Goal: Task Accomplishment & Management: Complete application form

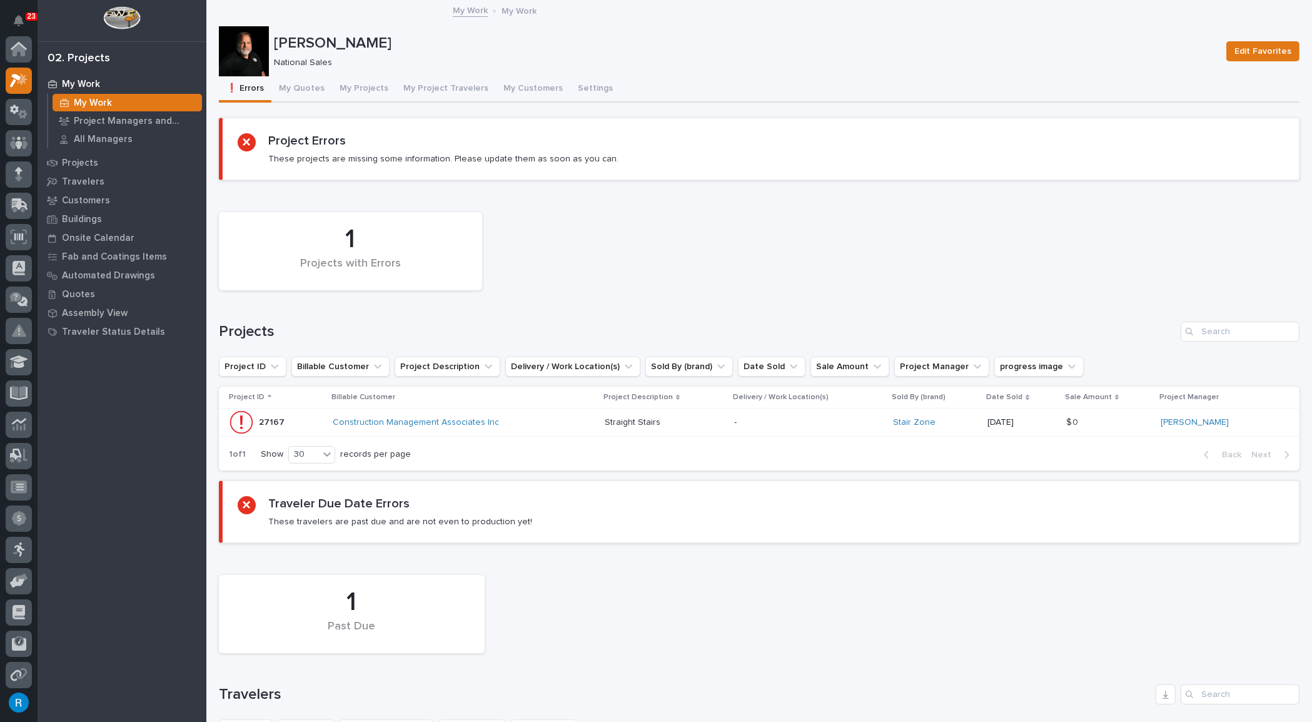
scroll to position [31, 0]
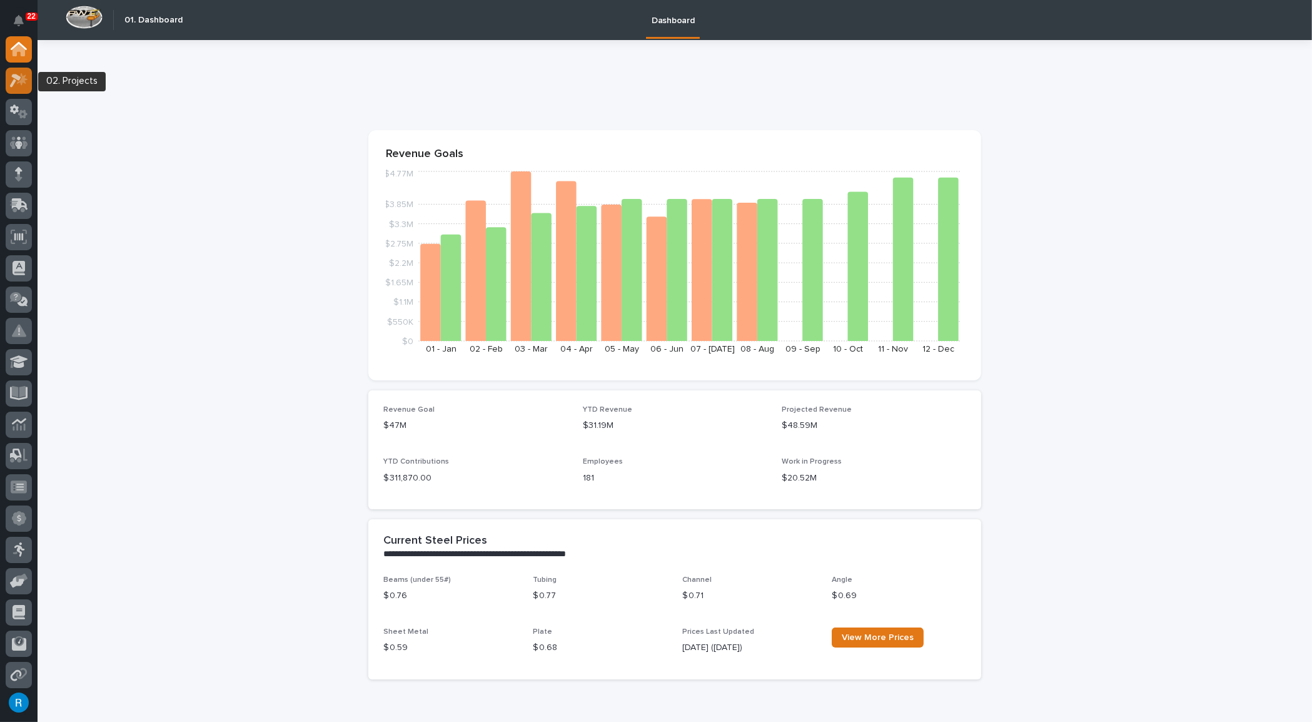
click at [14, 80] on icon at bounding box center [15, 81] width 11 height 14
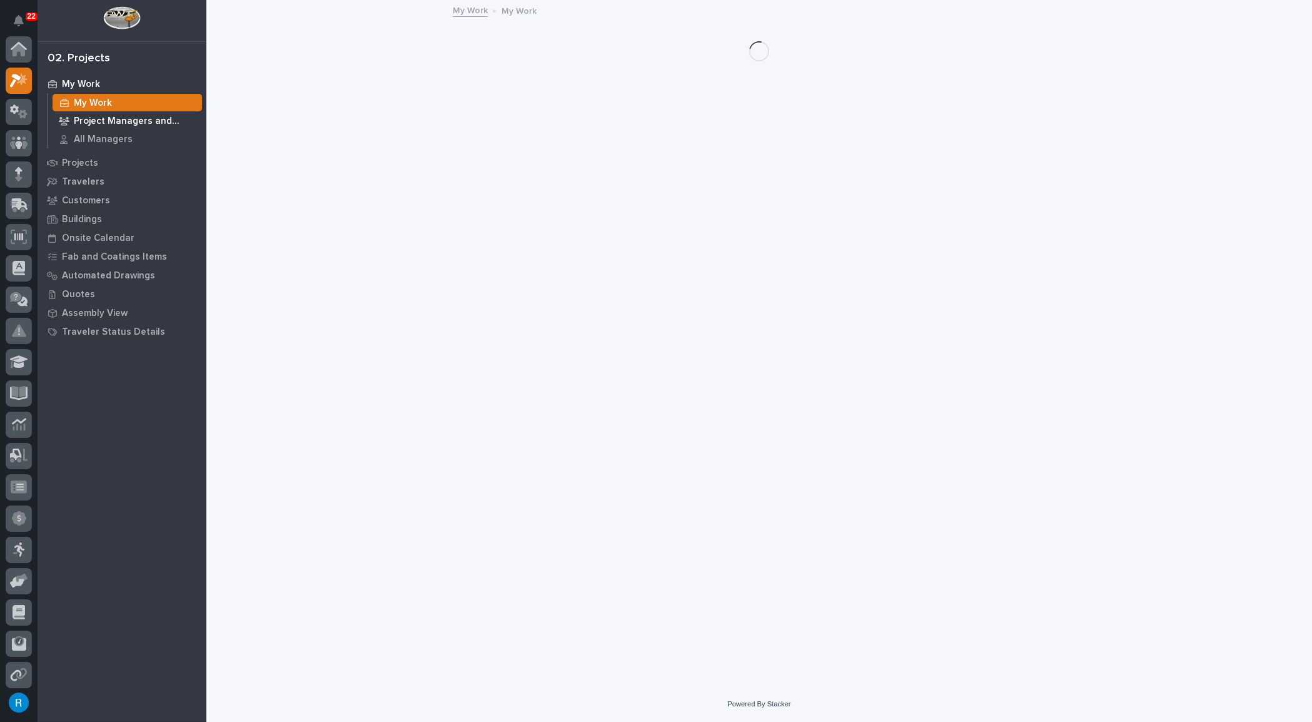
scroll to position [31, 0]
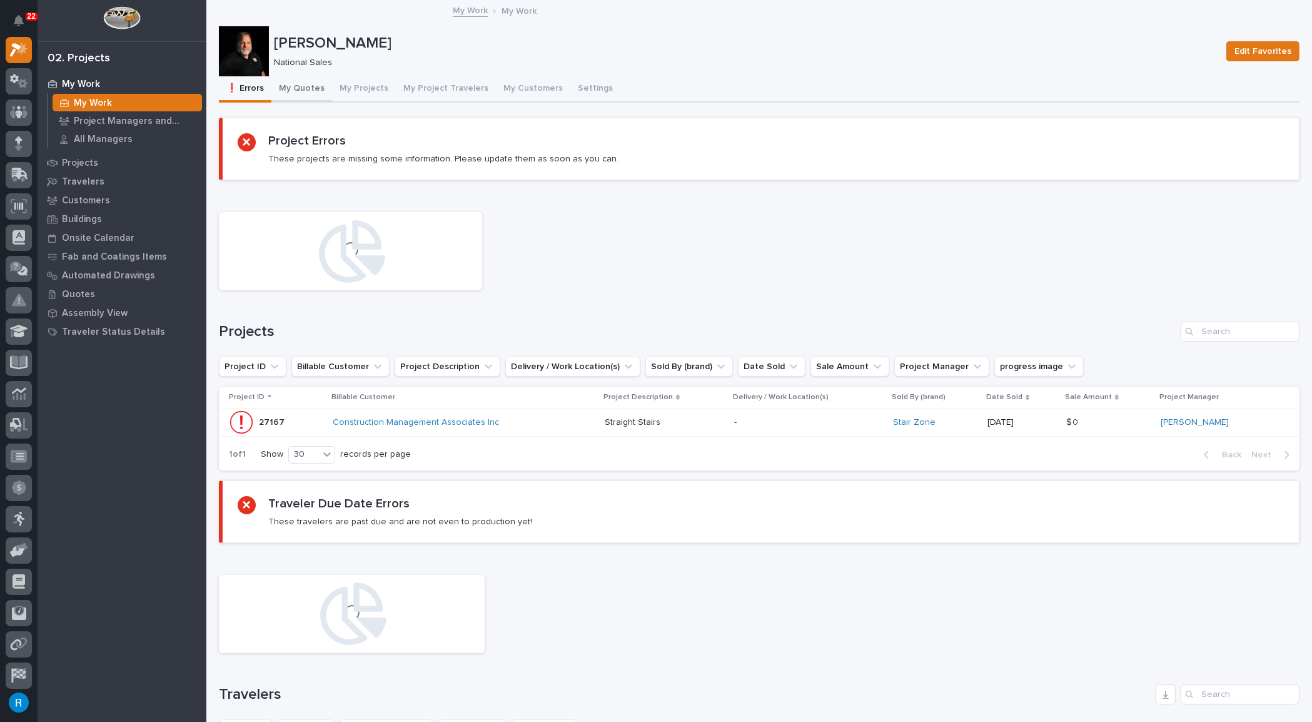
click at [306, 86] on button "My Quotes" at bounding box center [301, 89] width 61 height 26
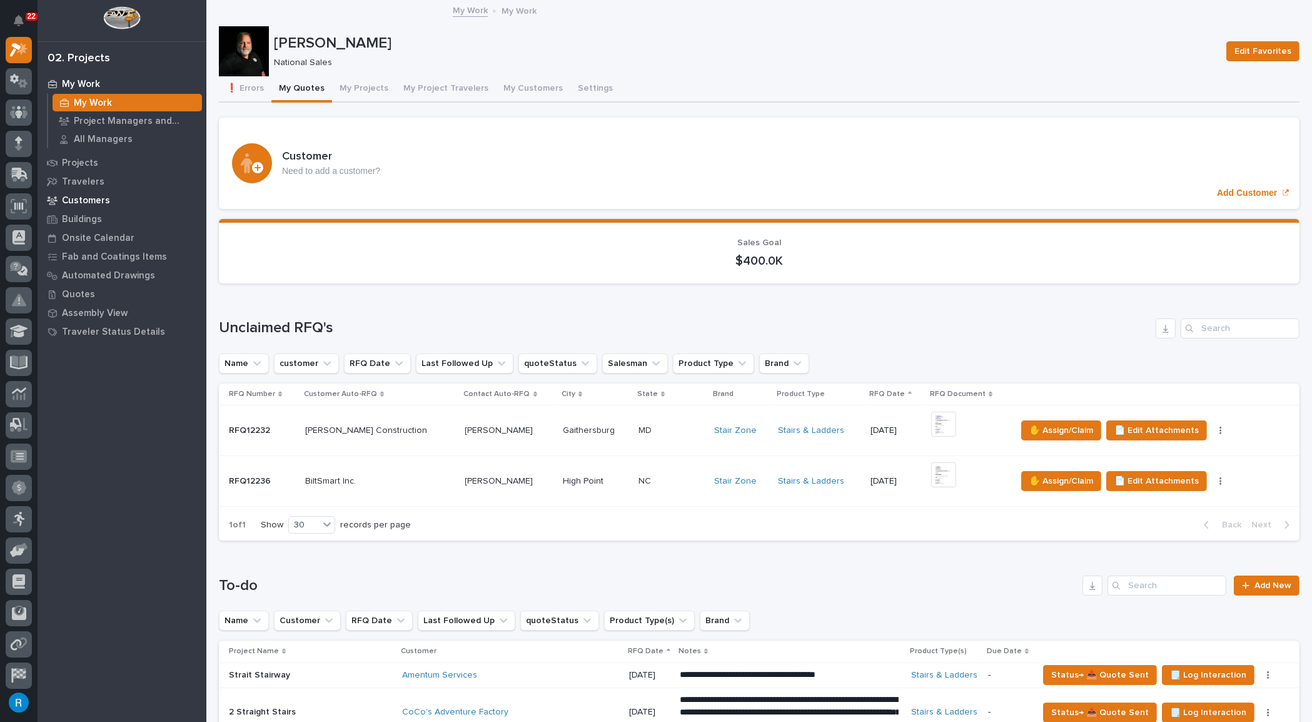
click at [90, 200] on p "Customers" at bounding box center [86, 200] width 48 height 11
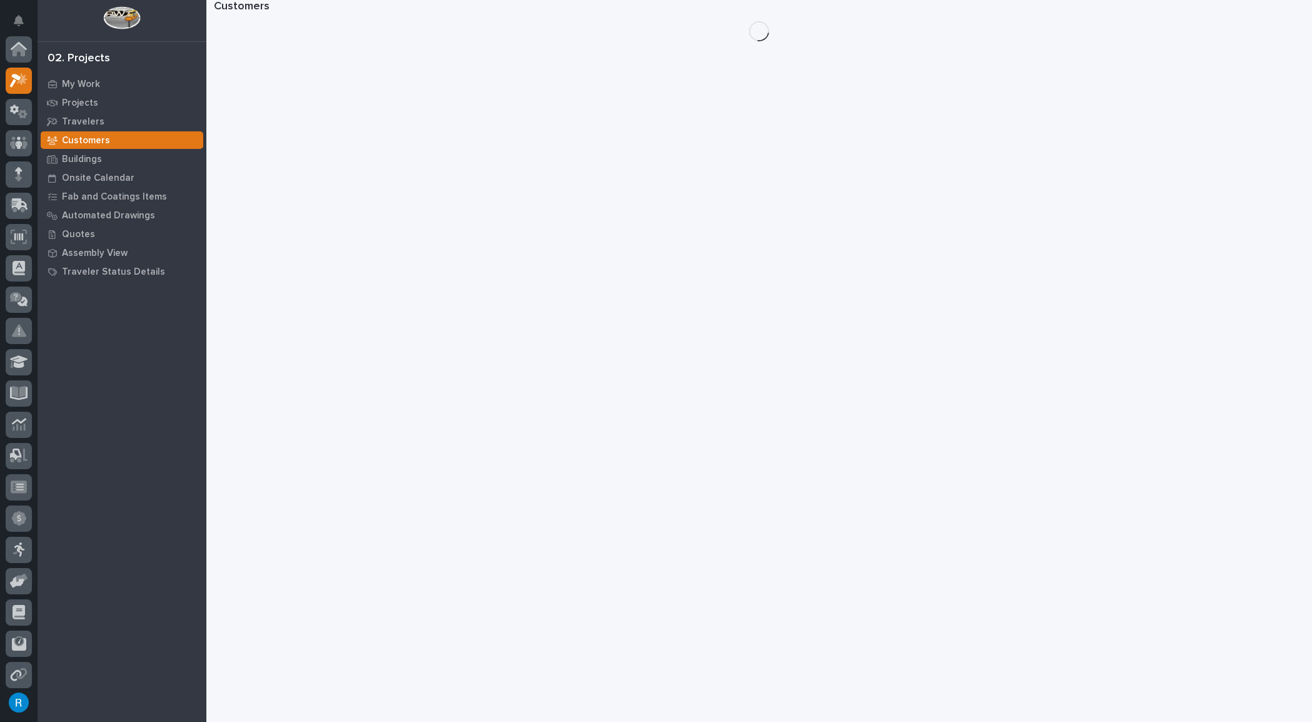
scroll to position [31, 0]
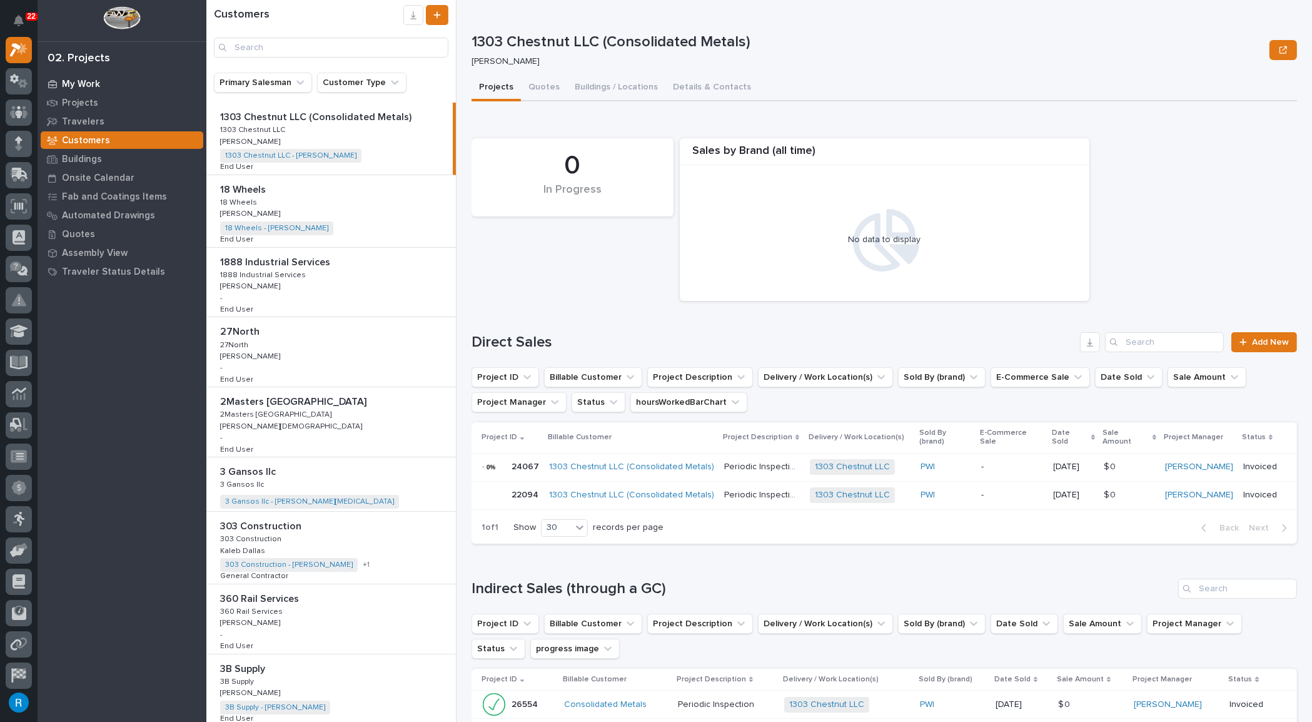
click at [79, 81] on p "My Work" at bounding box center [81, 84] width 38 height 11
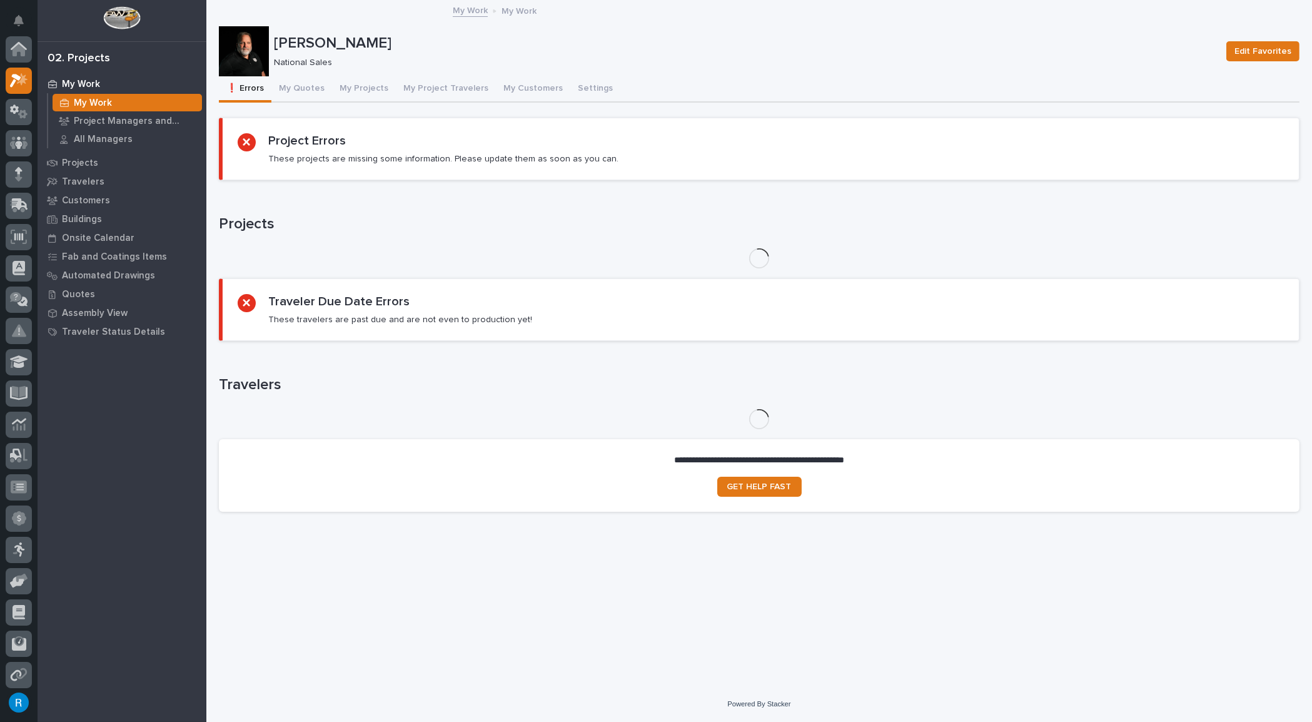
scroll to position [31, 0]
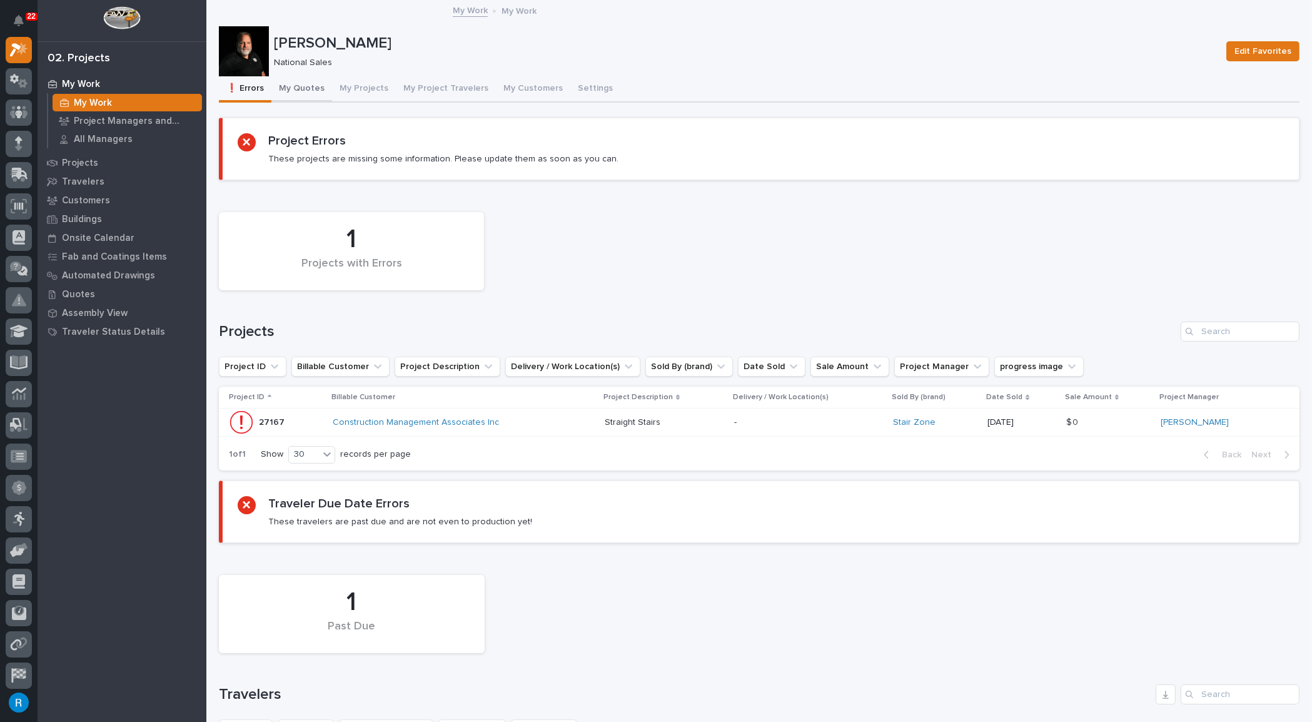
click at [311, 91] on button "My Quotes" at bounding box center [301, 89] width 61 height 26
click at [297, 84] on button "My Quotes" at bounding box center [301, 89] width 61 height 26
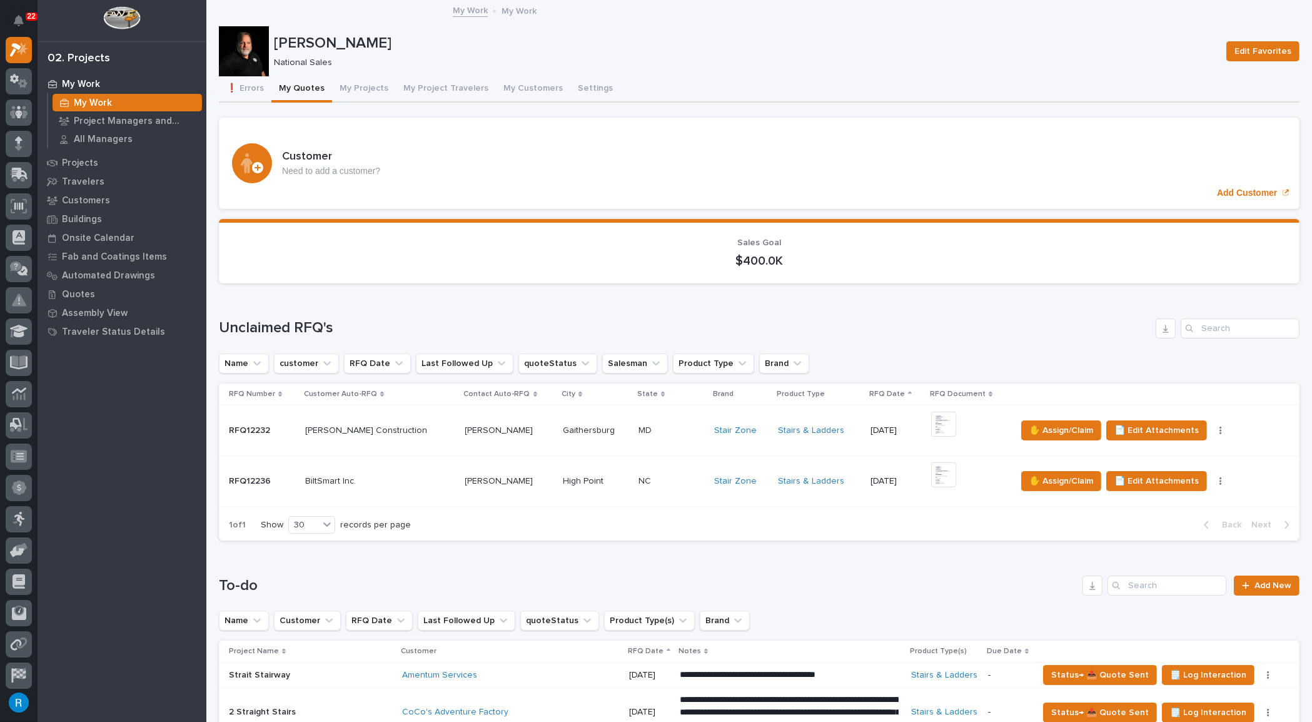
scroll to position [227, 0]
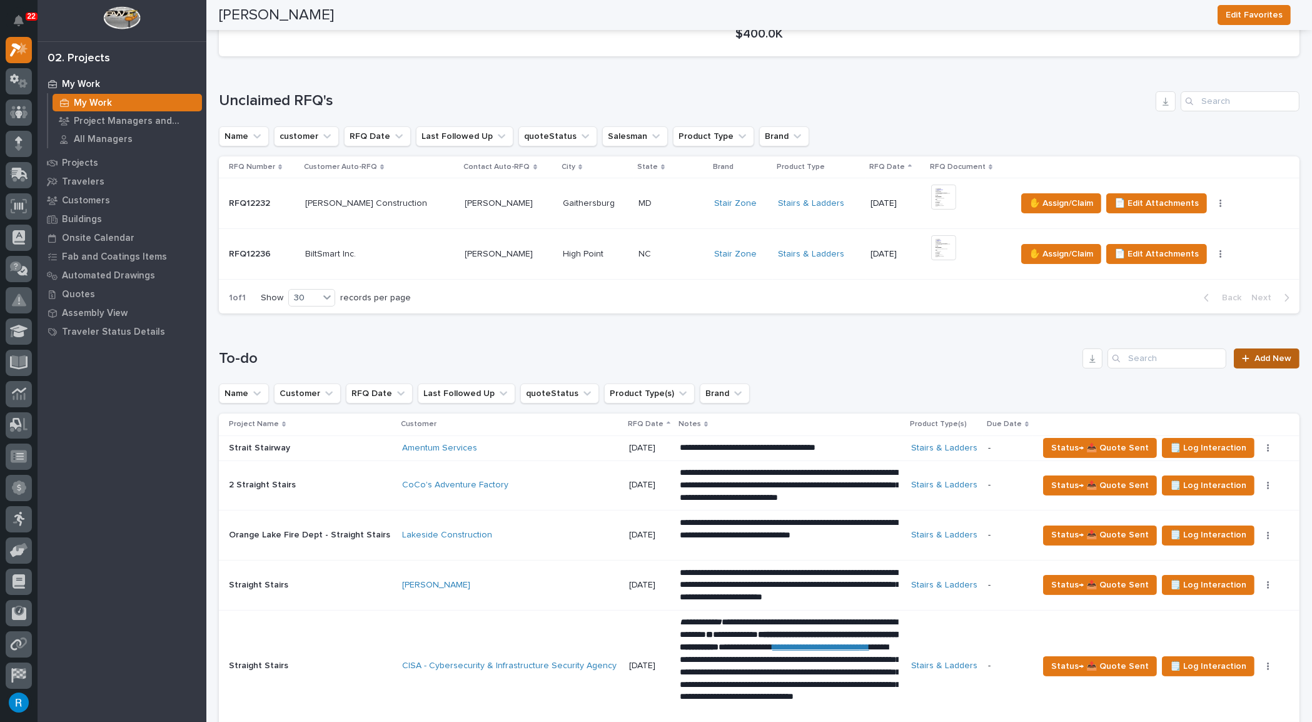
click at [1259, 355] on span "Add New" at bounding box center [1273, 358] width 37 height 9
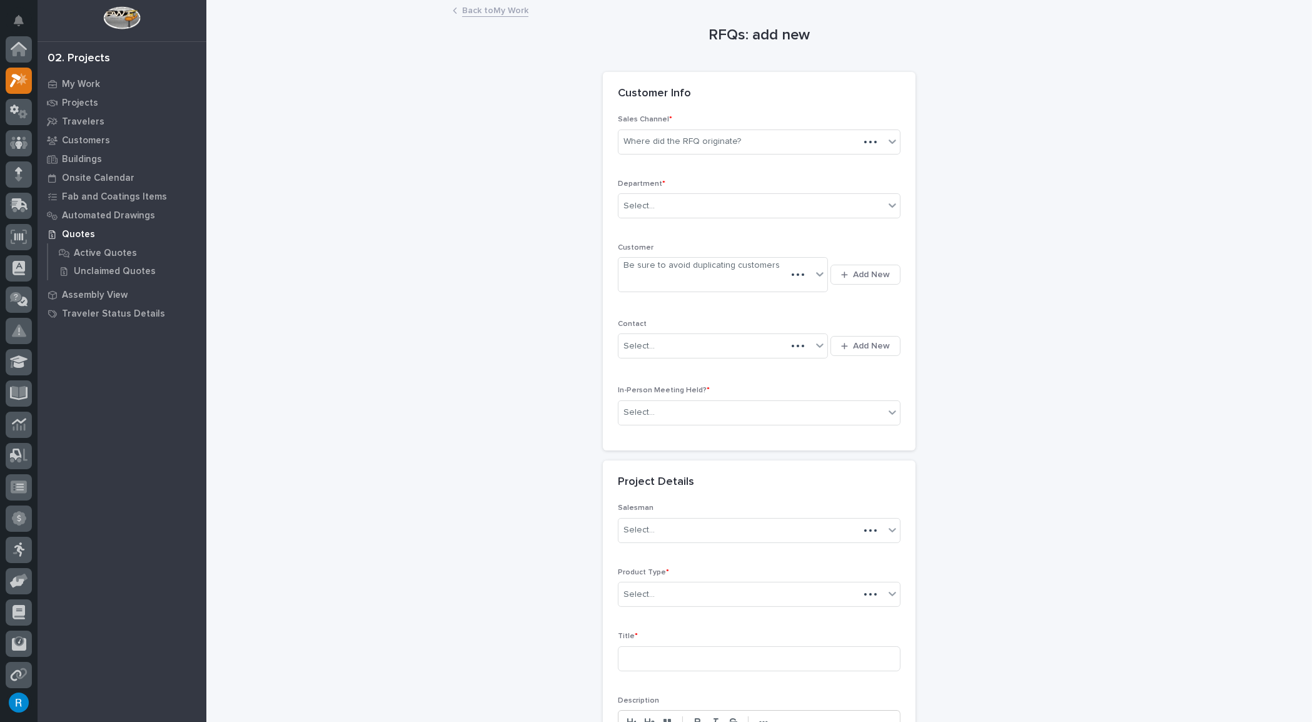
scroll to position [31, 0]
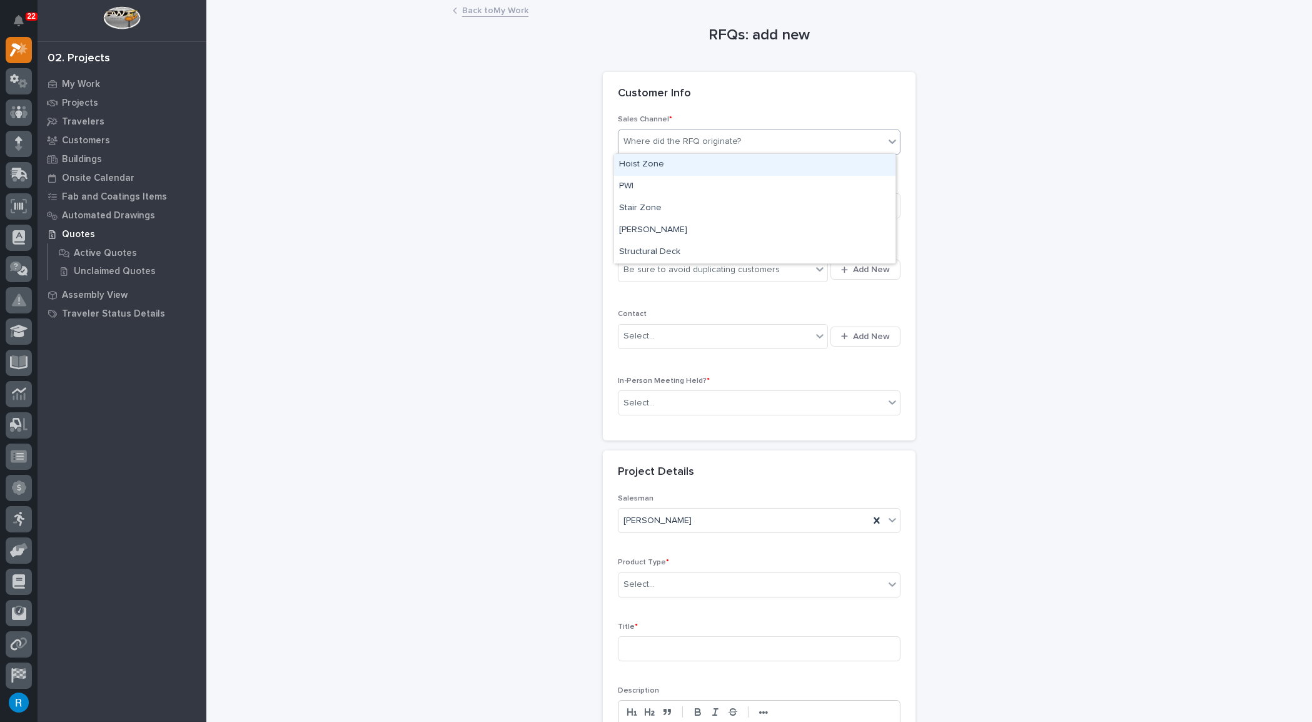
click at [693, 143] on div "Where did the RFQ originate?" at bounding box center [683, 141] width 118 height 13
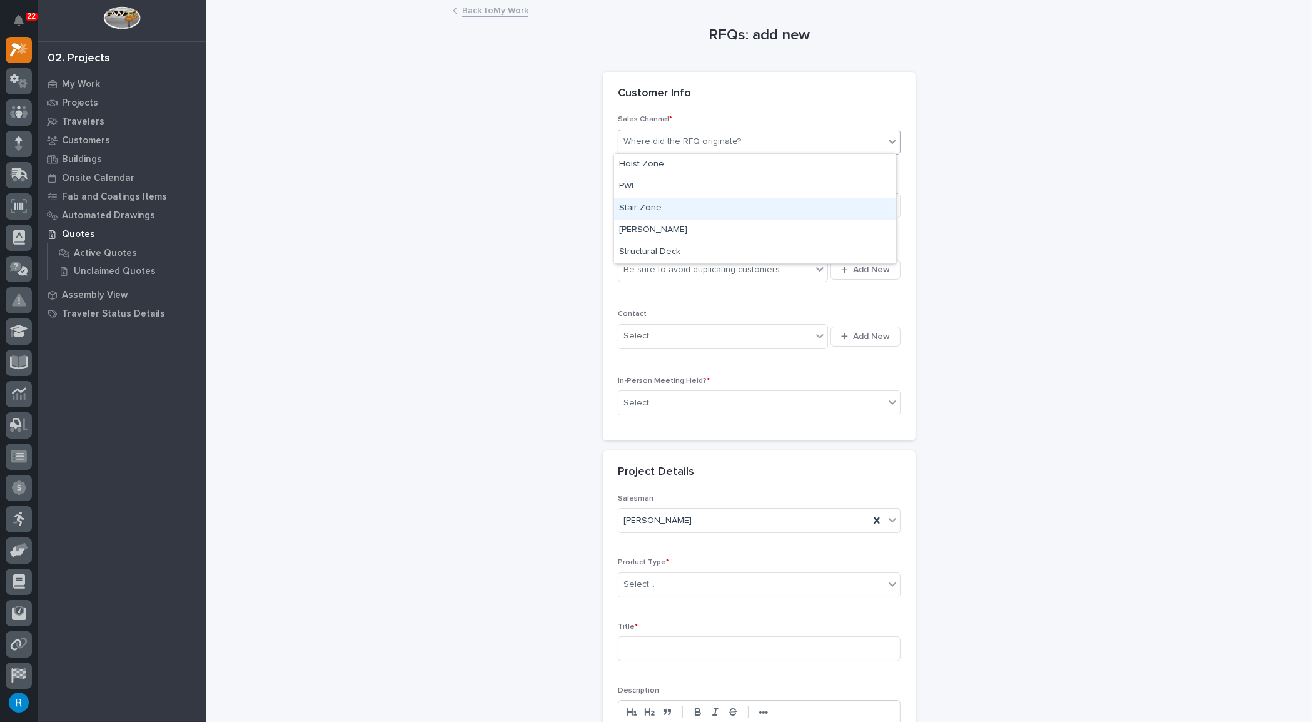
click at [651, 206] on div "Stair Zone" at bounding box center [755, 209] width 282 height 22
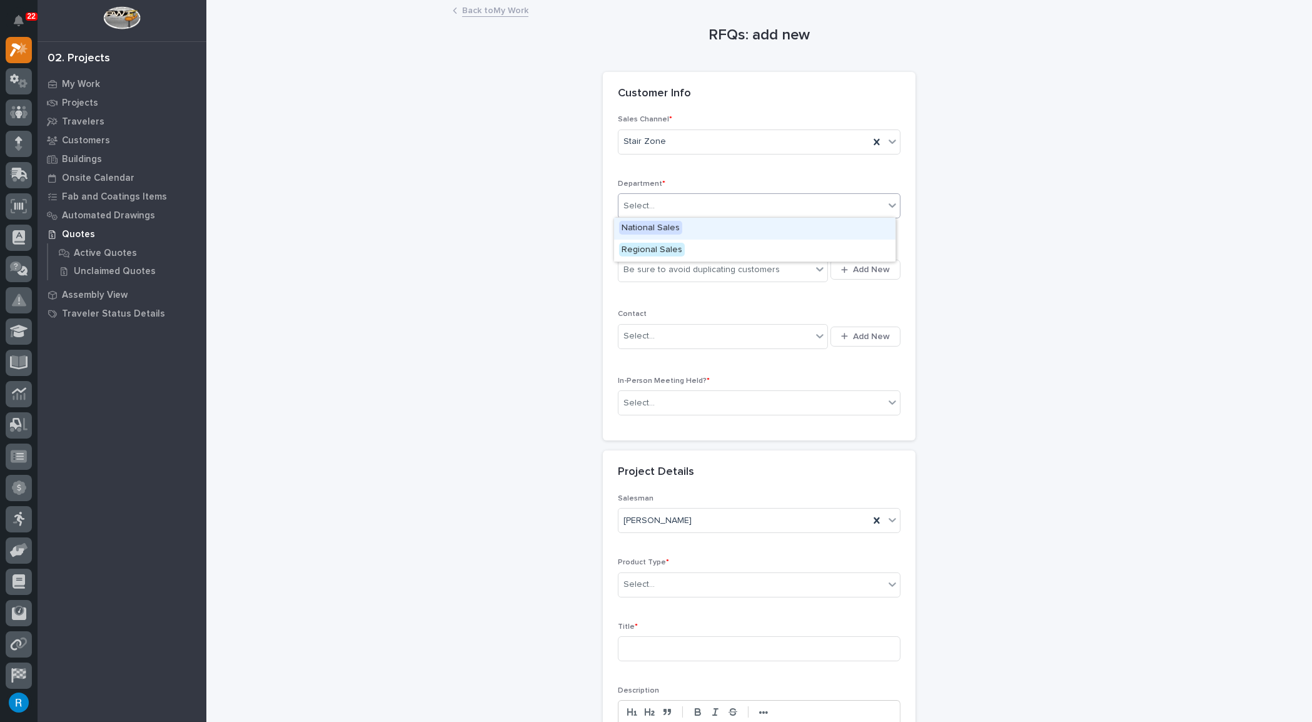
click at [656, 205] on input "text" at bounding box center [656, 206] width 1 height 11
click at [644, 223] on span "National Sales" at bounding box center [650, 228] width 63 height 14
click at [786, 268] on div "Be sure to avoid duplicating customers" at bounding box center [715, 270] width 193 height 21
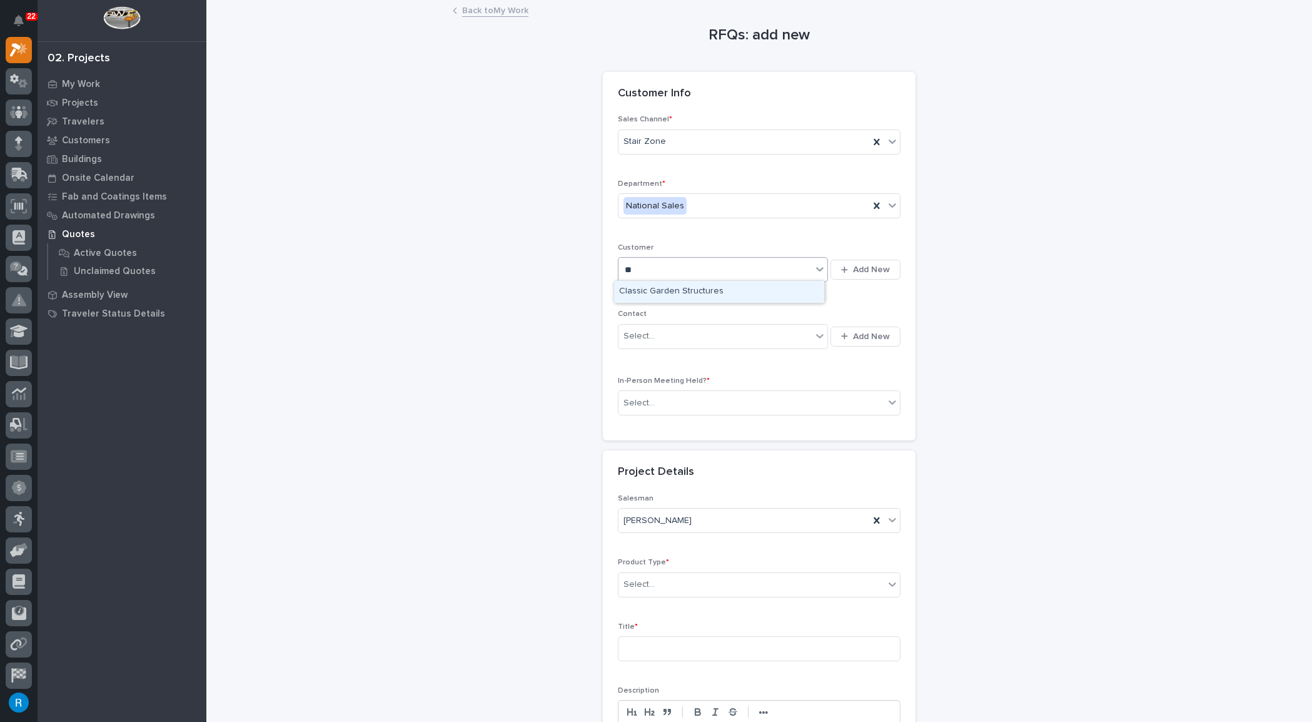
type input "*"
type input "**********"
click at [861, 268] on span "Add New" at bounding box center [871, 269] width 37 height 11
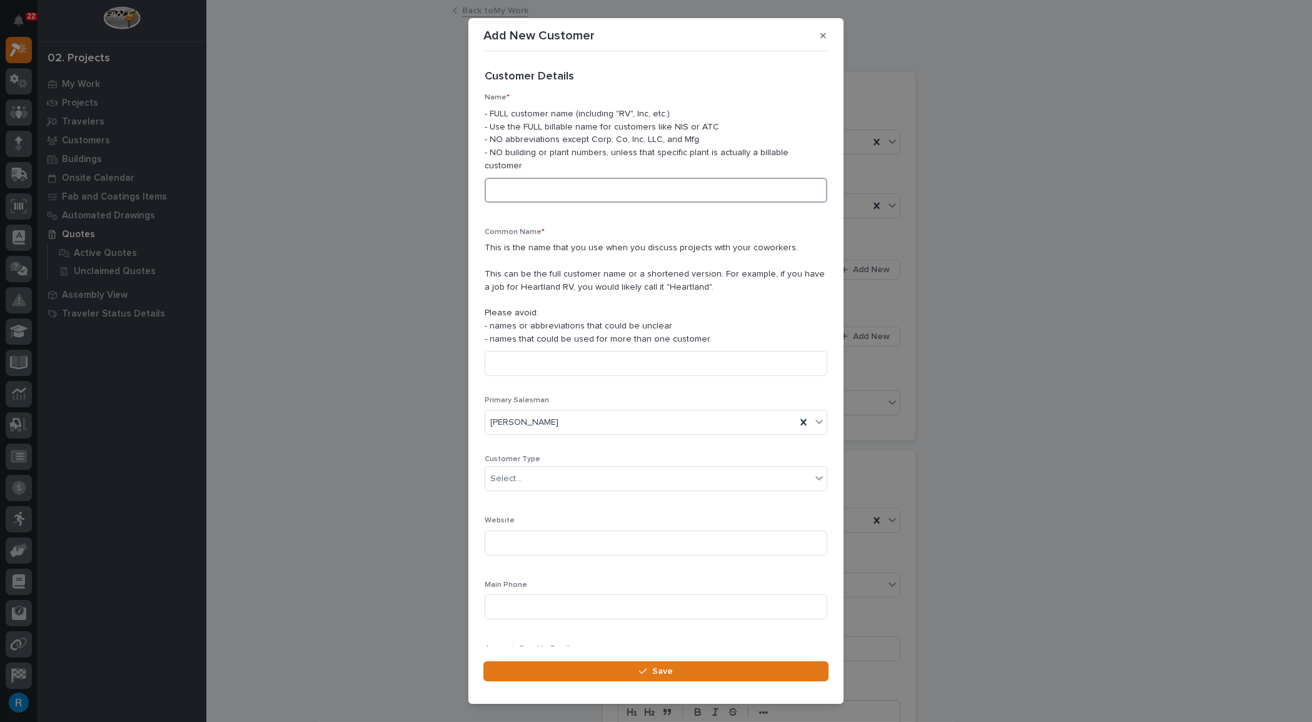
click at [509, 178] on input at bounding box center [656, 190] width 343 height 25
drag, startPoint x: 612, startPoint y: 179, endPoint x: 466, endPoint y: 172, distance: 145.9
click at [462, 173] on div "Add New Customer Loading... Saving… Loading... Saving… Loading... Saving… Custo…" at bounding box center [656, 361] width 1312 height 722
type input "Garden State Design Center"
click at [500, 351] on input at bounding box center [656, 363] width 343 height 25
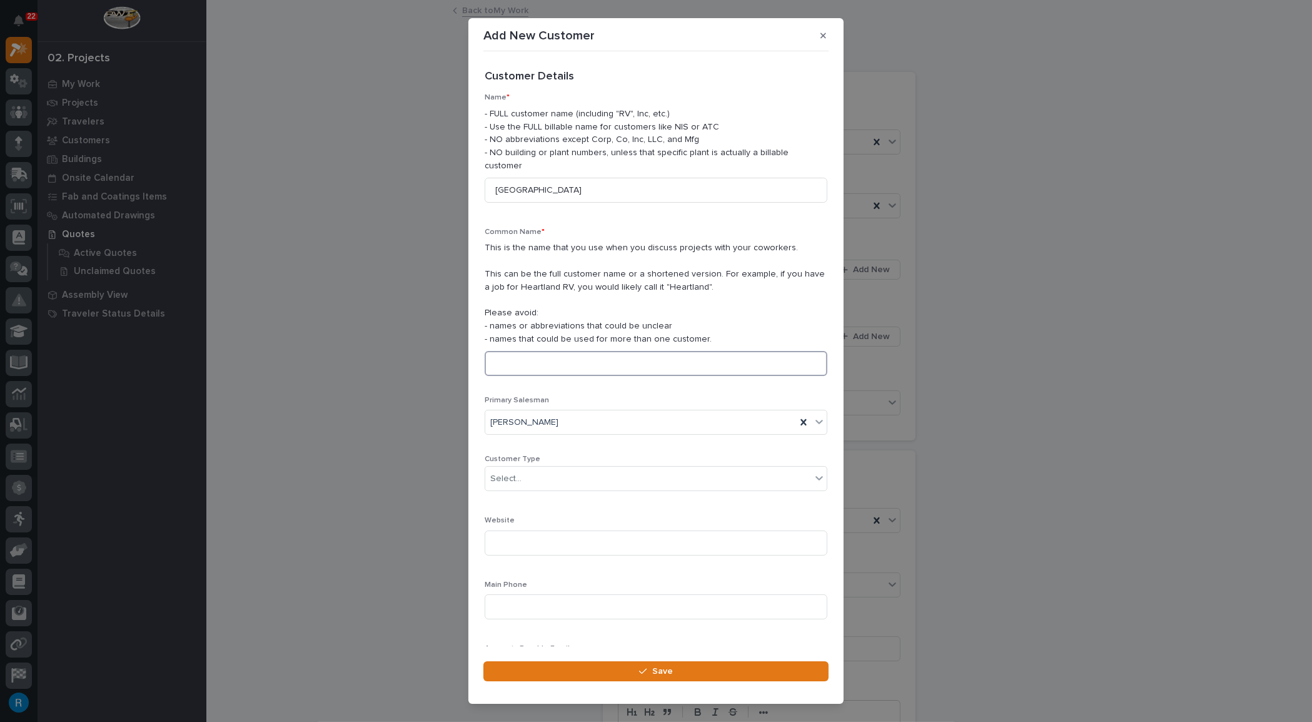
paste input "Garden State Design Center"
type input "Garden State Design Center"
click at [525, 469] on div "Select..." at bounding box center [648, 479] width 326 height 21
click at [508, 507] on div "End User" at bounding box center [651, 511] width 333 height 22
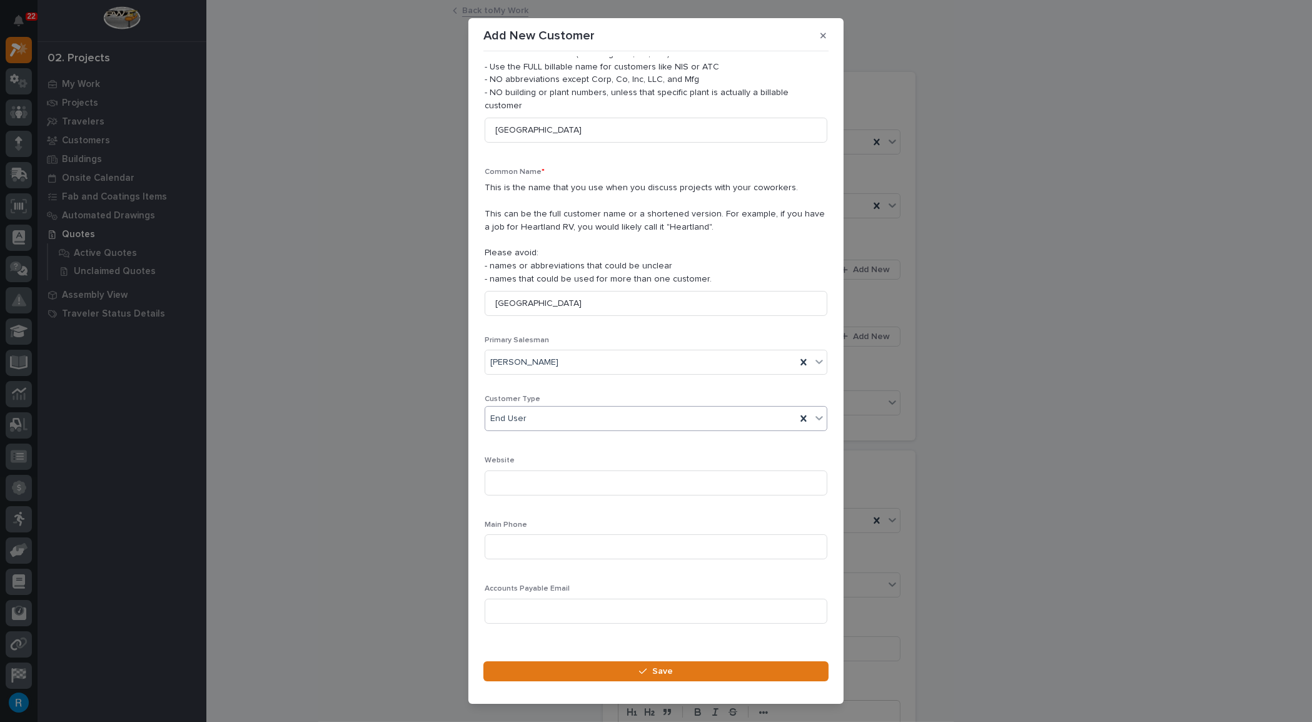
scroll to position [61, 0]
click at [498, 533] on input at bounding box center [656, 545] width 343 height 25
type input "609-969-7628"
click at [652, 669] on span "Save" at bounding box center [662, 671] width 21 height 11
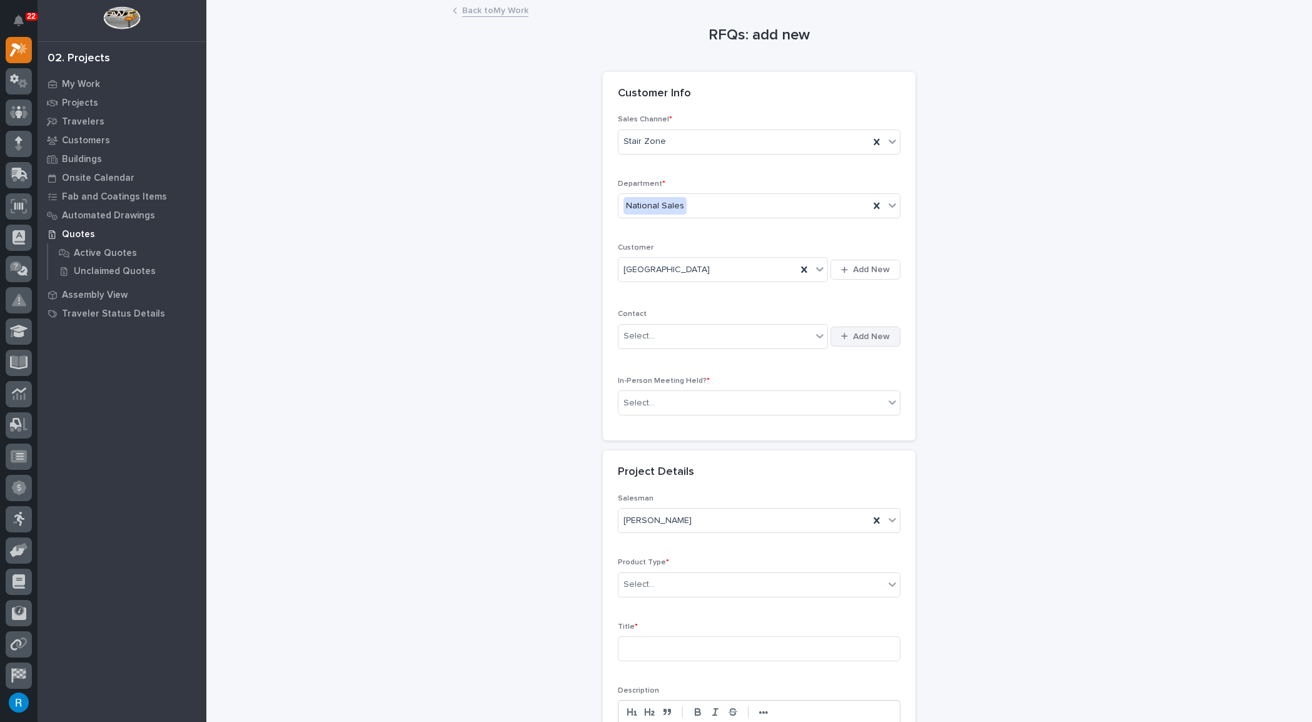
click at [864, 333] on span "Add New" at bounding box center [871, 336] width 37 height 11
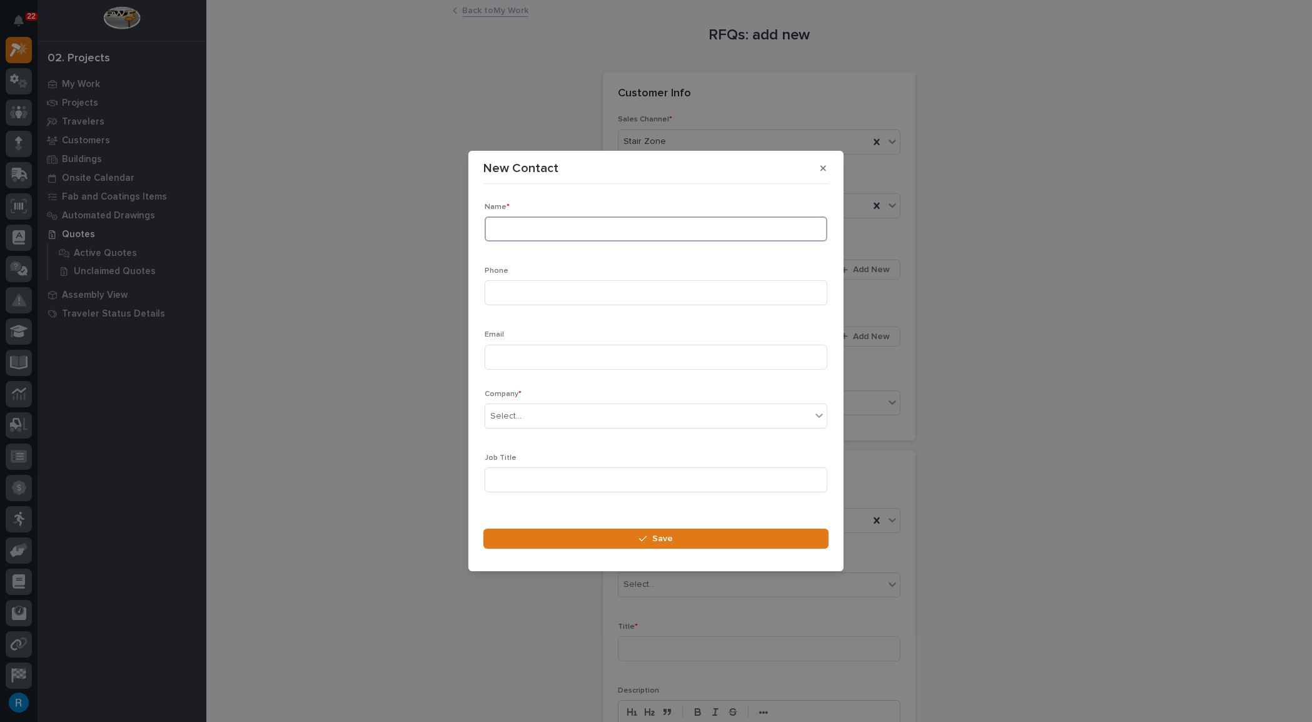
click at [510, 229] on input at bounding box center [656, 228] width 343 height 25
type input "Mustafo Kol"
type input "609-969-7628"
type input "mustafo.granitecollection@gmail.com"
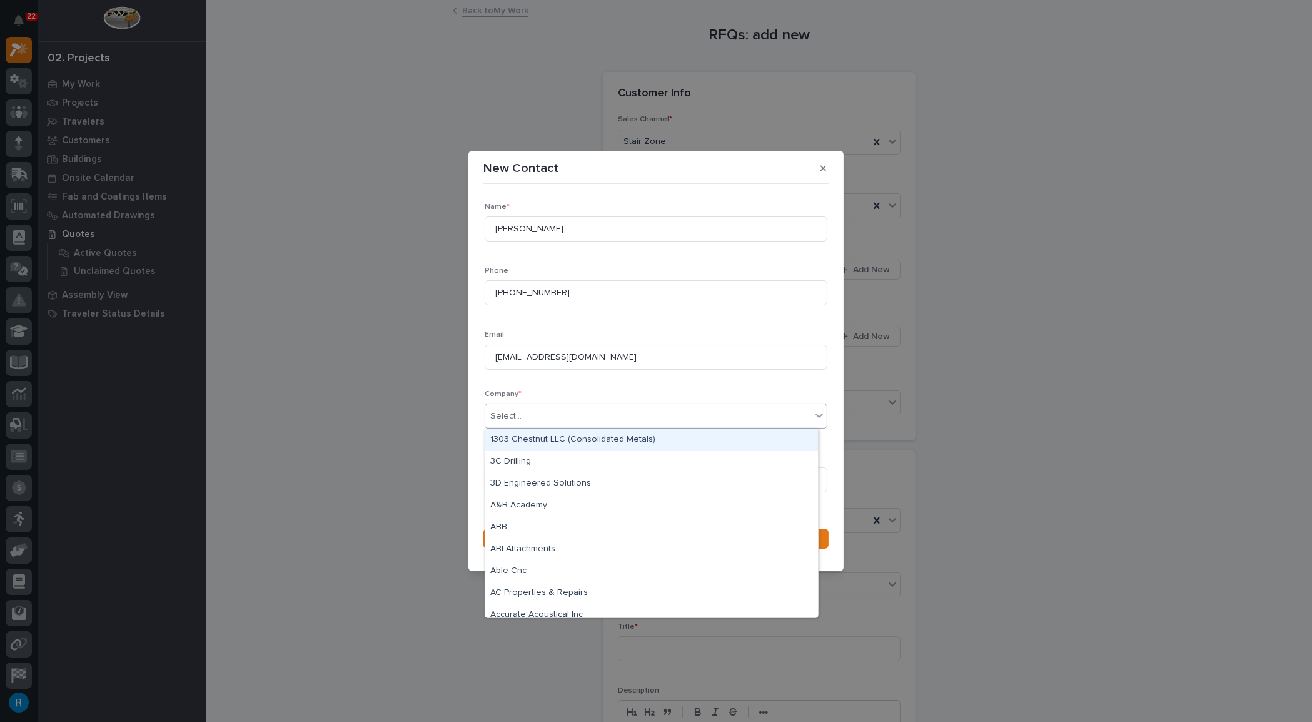
click at [582, 418] on div "Select..." at bounding box center [648, 416] width 326 height 21
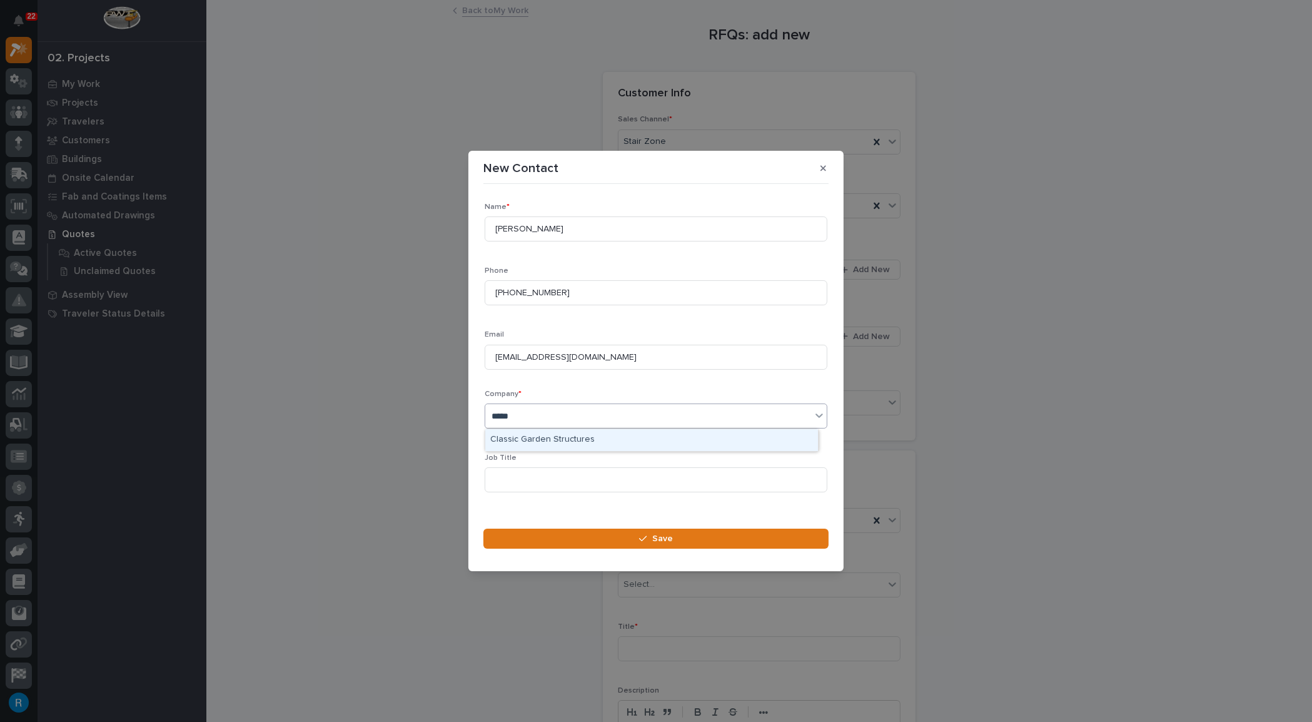
type input "******"
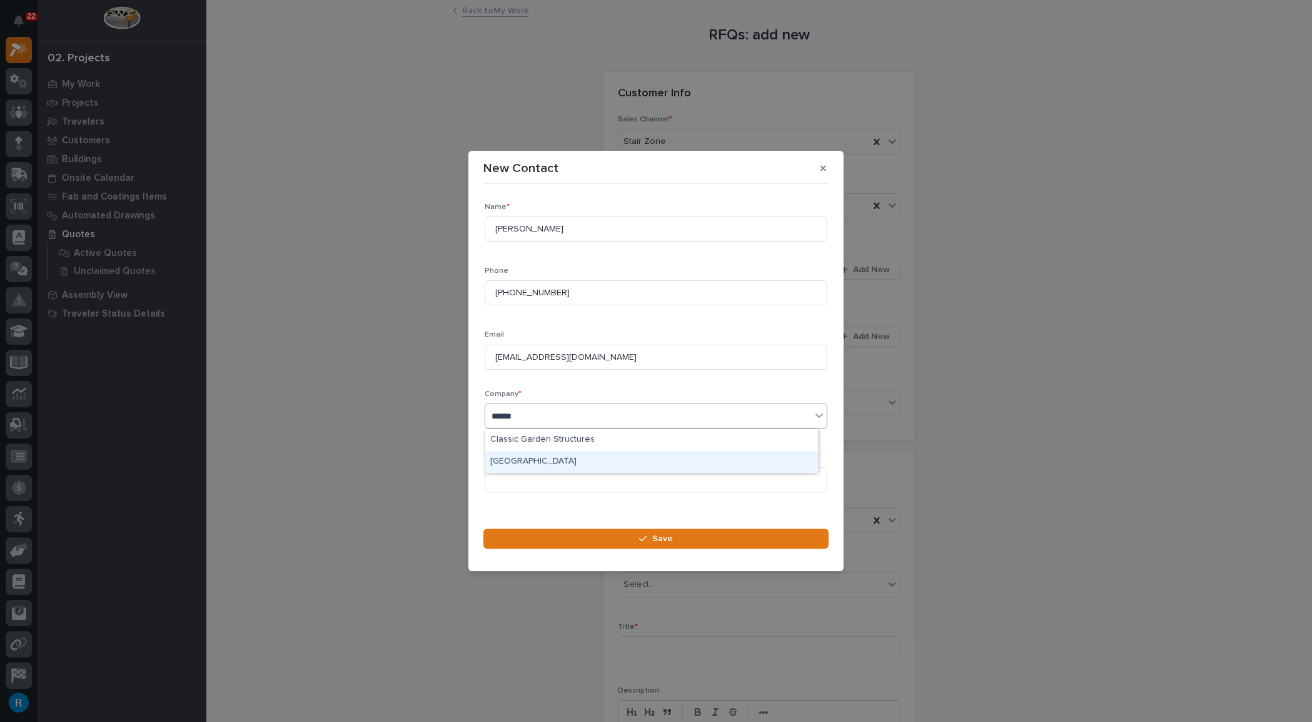
click at [540, 460] on div "Garden State Design Center" at bounding box center [651, 462] width 333 height 22
click at [514, 479] on input at bounding box center [656, 479] width 343 height 25
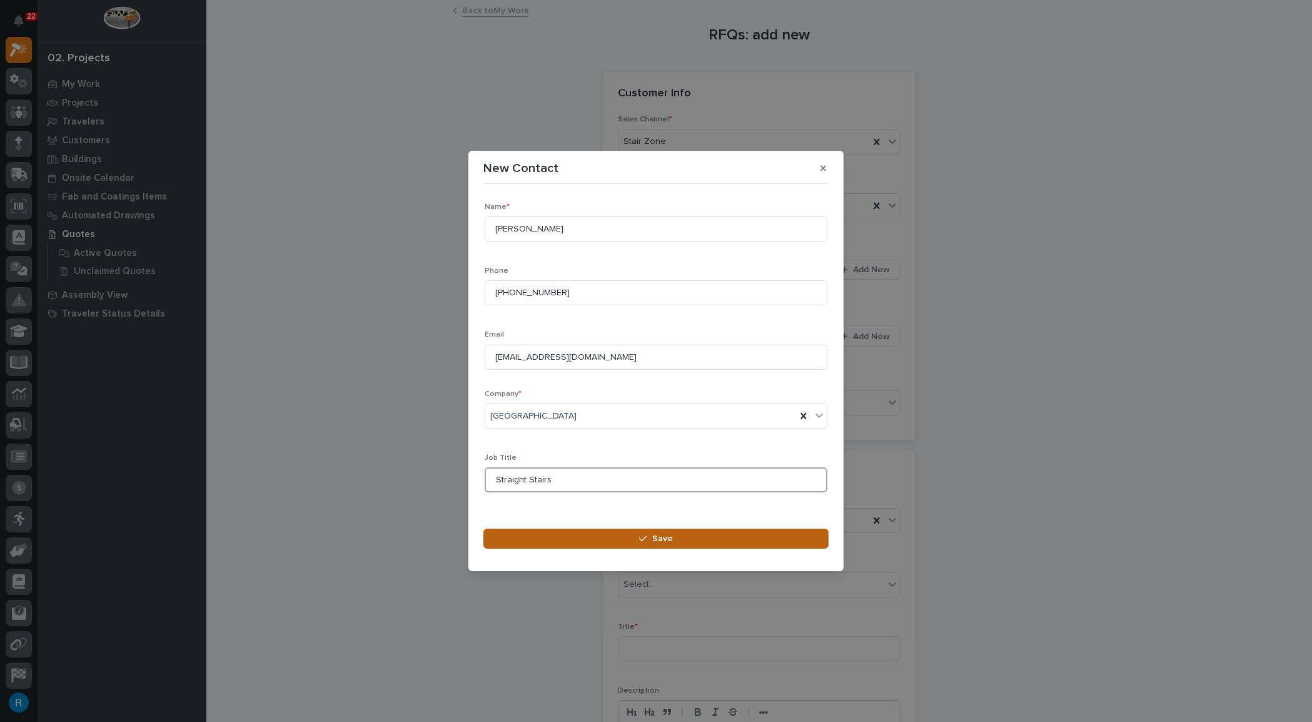
type input "Straight Stairs"
click at [669, 540] on span "Save" at bounding box center [662, 538] width 21 height 11
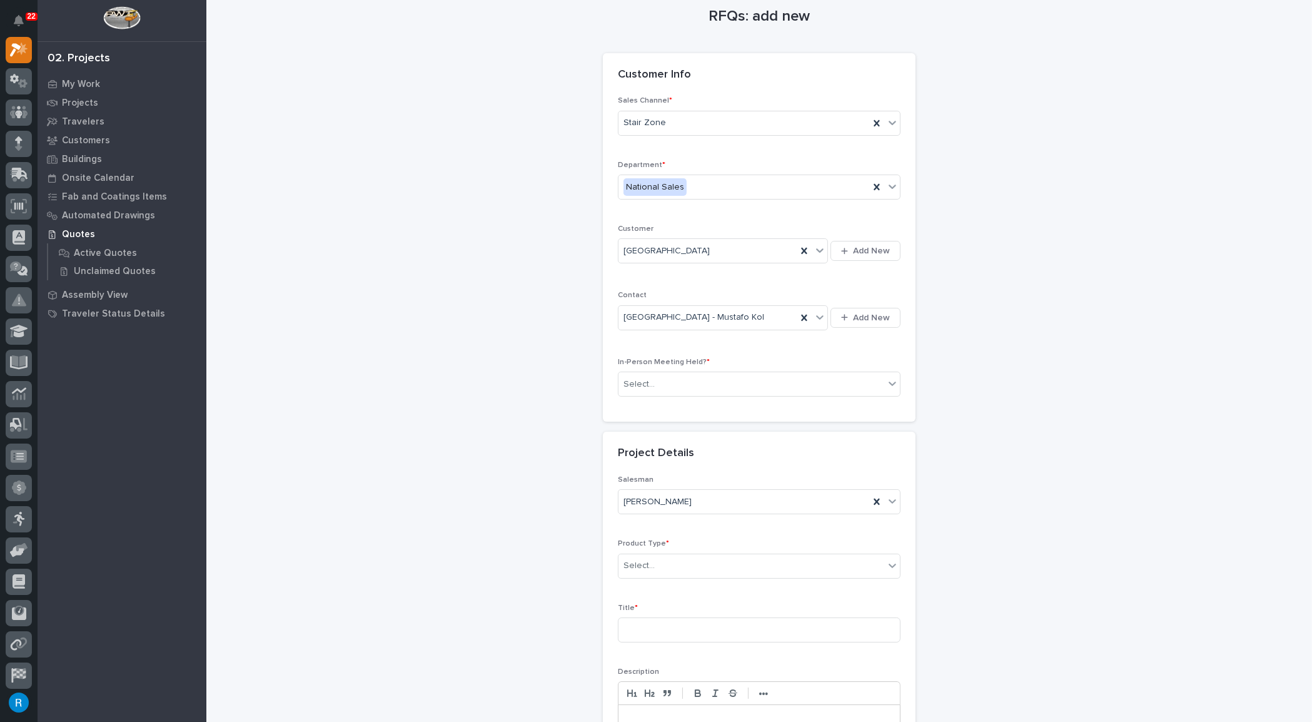
scroll to position [0, 0]
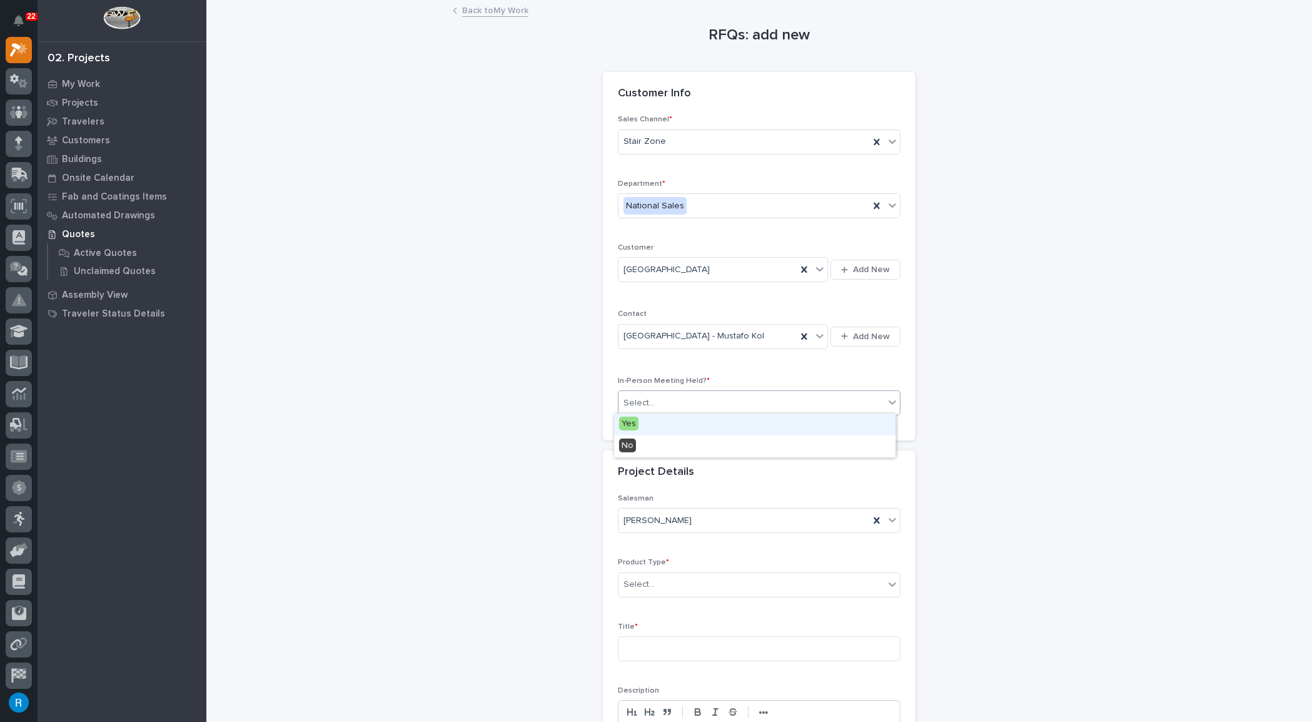
click at [686, 398] on div "Select..." at bounding box center [752, 403] width 266 height 21
click at [629, 449] on span "No" at bounding box center [627, 446] width 17 height 14
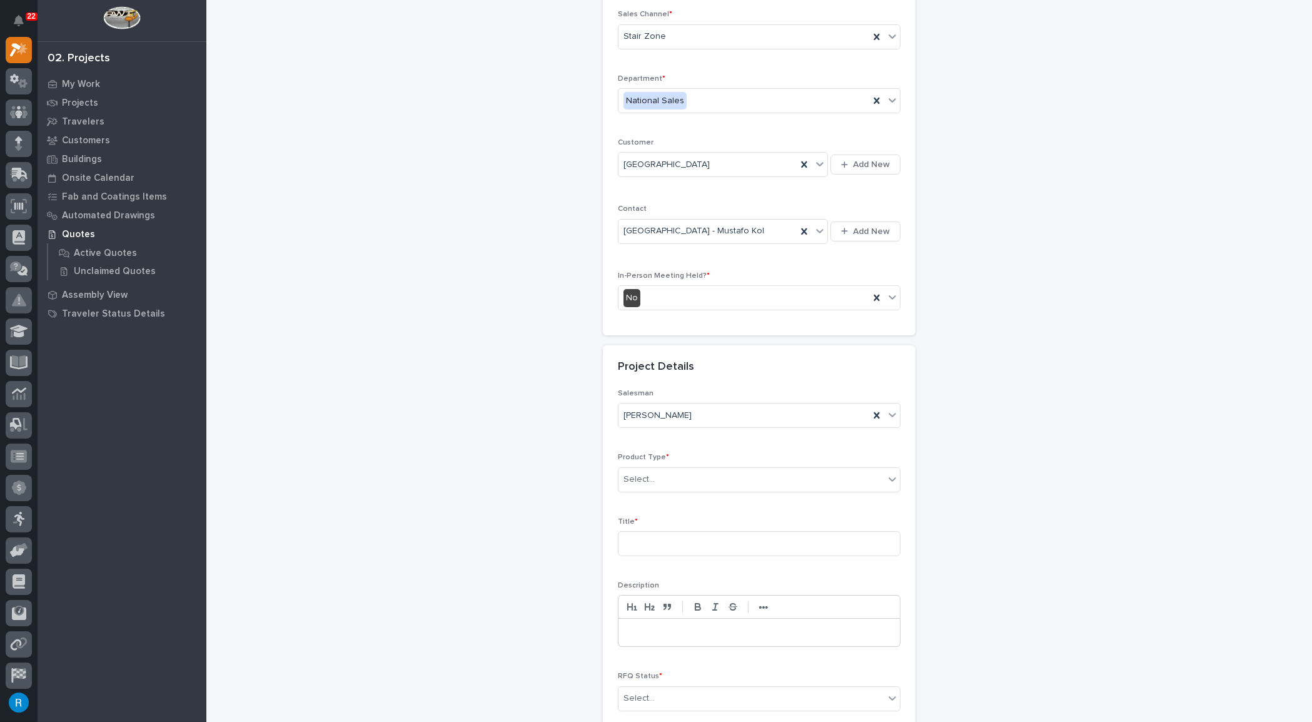
scroll to position [170, 0]
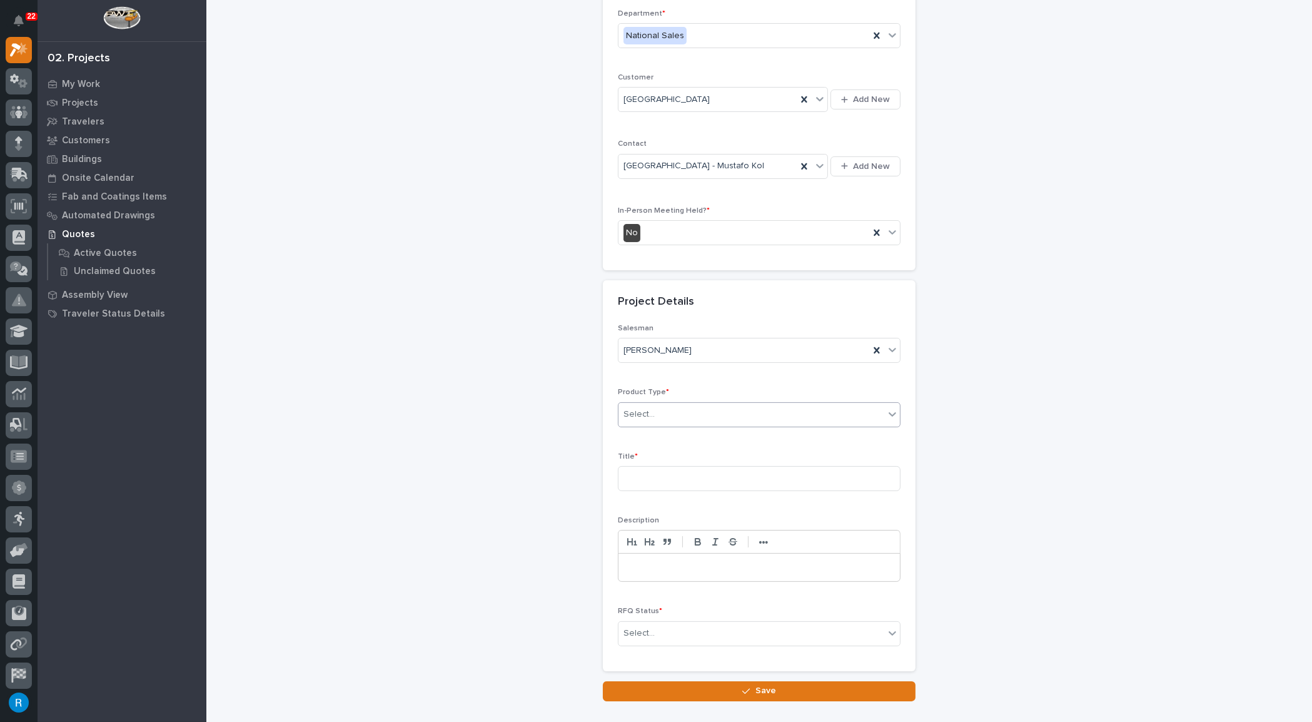
click at [687, 413] on div "Select..." at bounding box center [752, 414] width 266 height 21
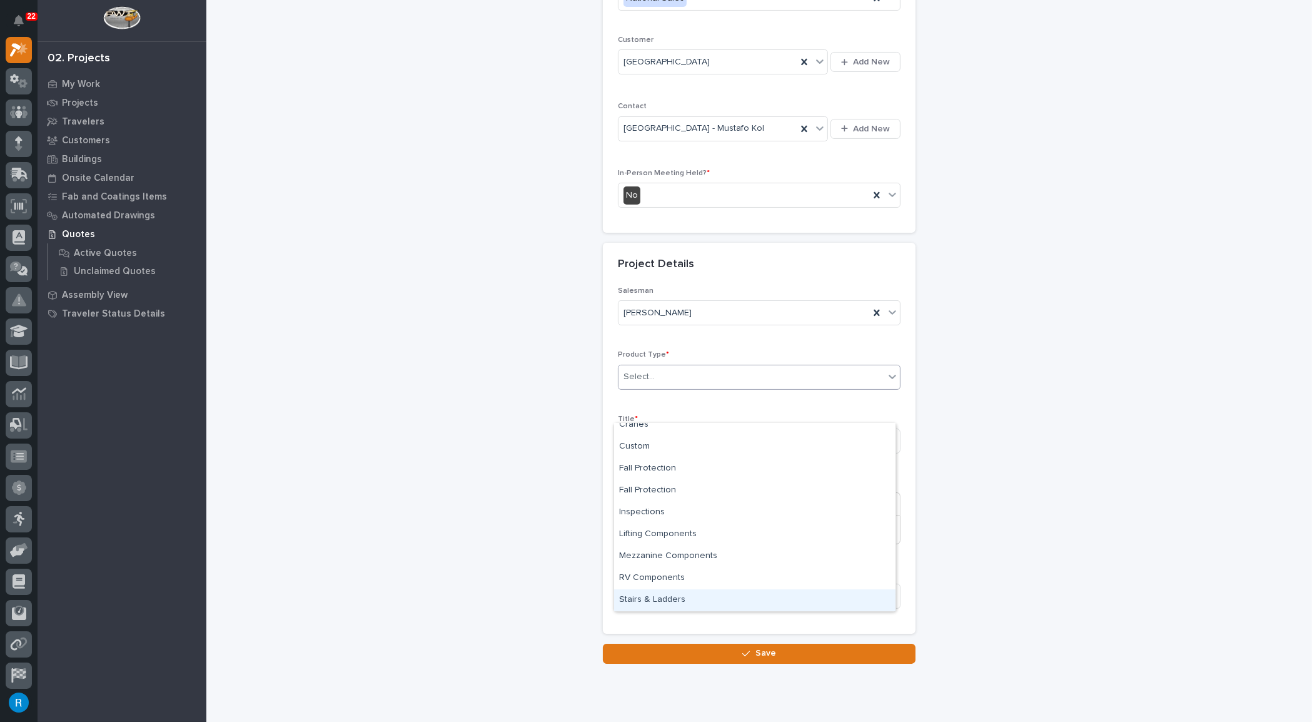
scroll to position [241, 0]
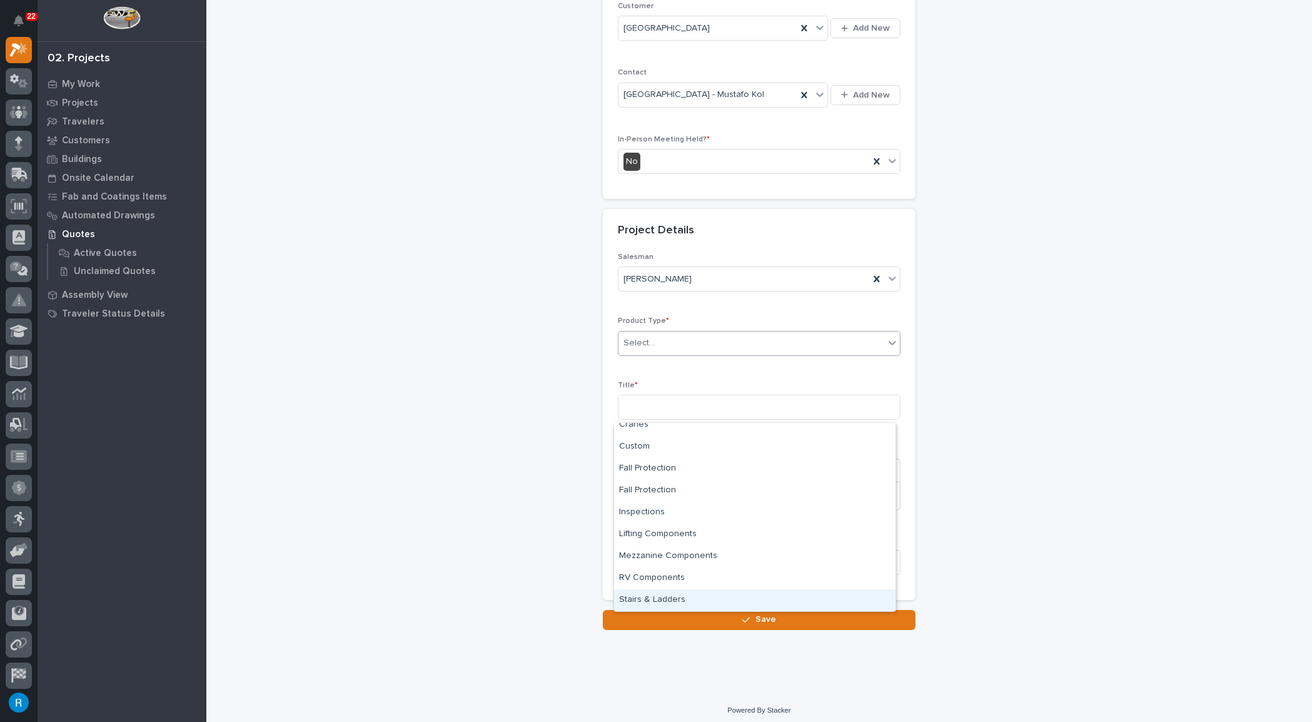
click at [649, 595] on div "Stairs & Ladders" at bounding box center [755, 600] width 282 height 22
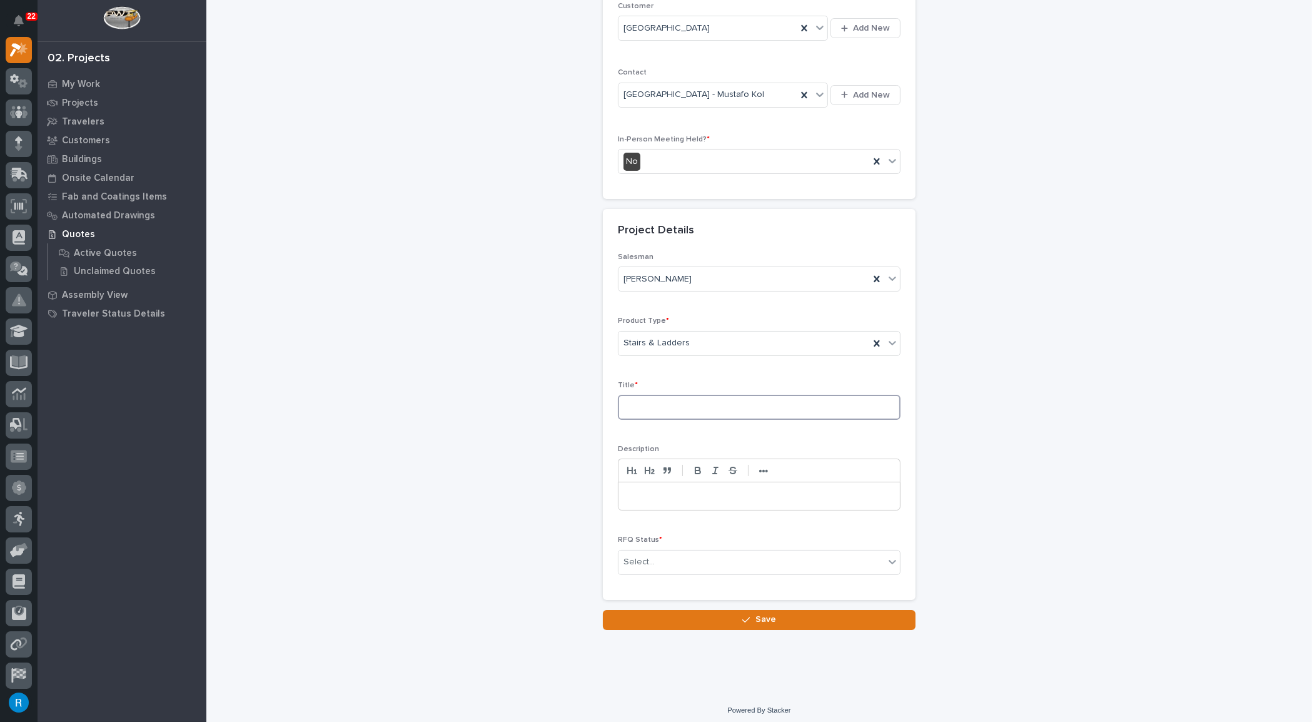
click at [662, 402] on input at bounding box center [759, 407] width 283 height 25
type input "Staright Stairs"
click at [698, 564] on div "Select..." at bounding box center [752, 562] width 266 height 21
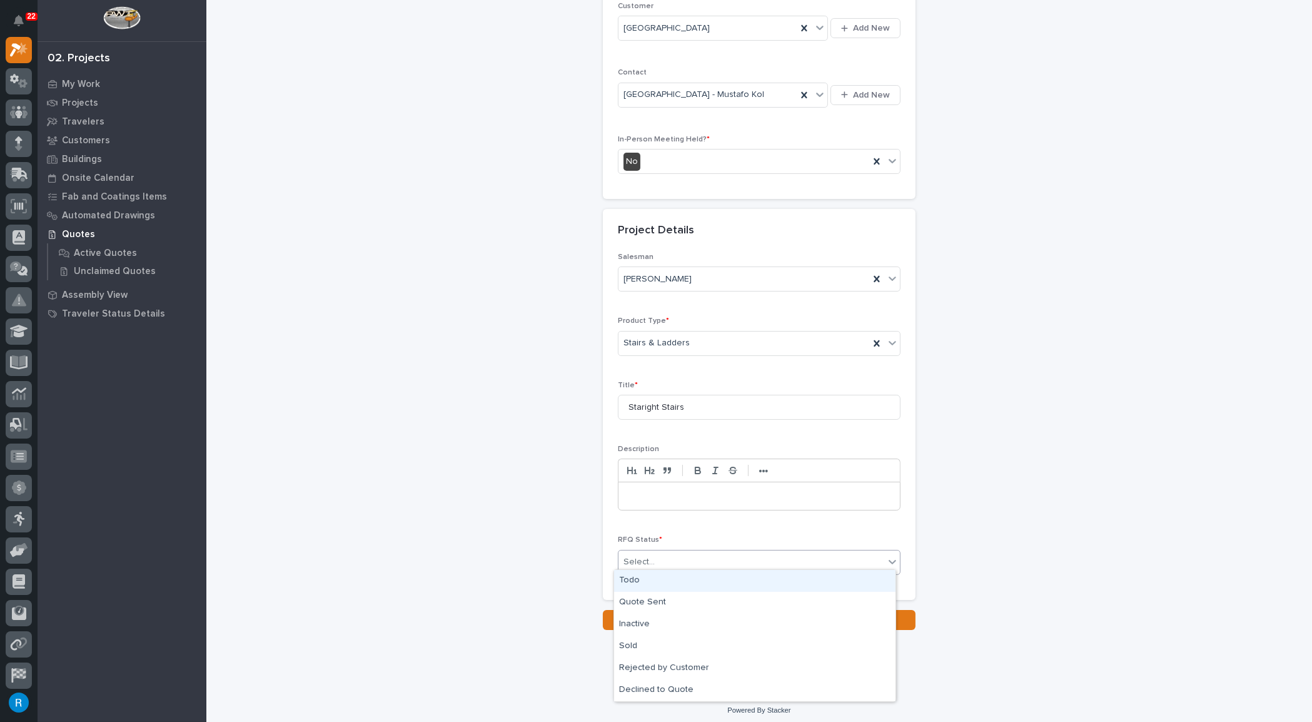
click at [634, 579] on div "Todo" at bounding box center [755, 581] width 282 height 22
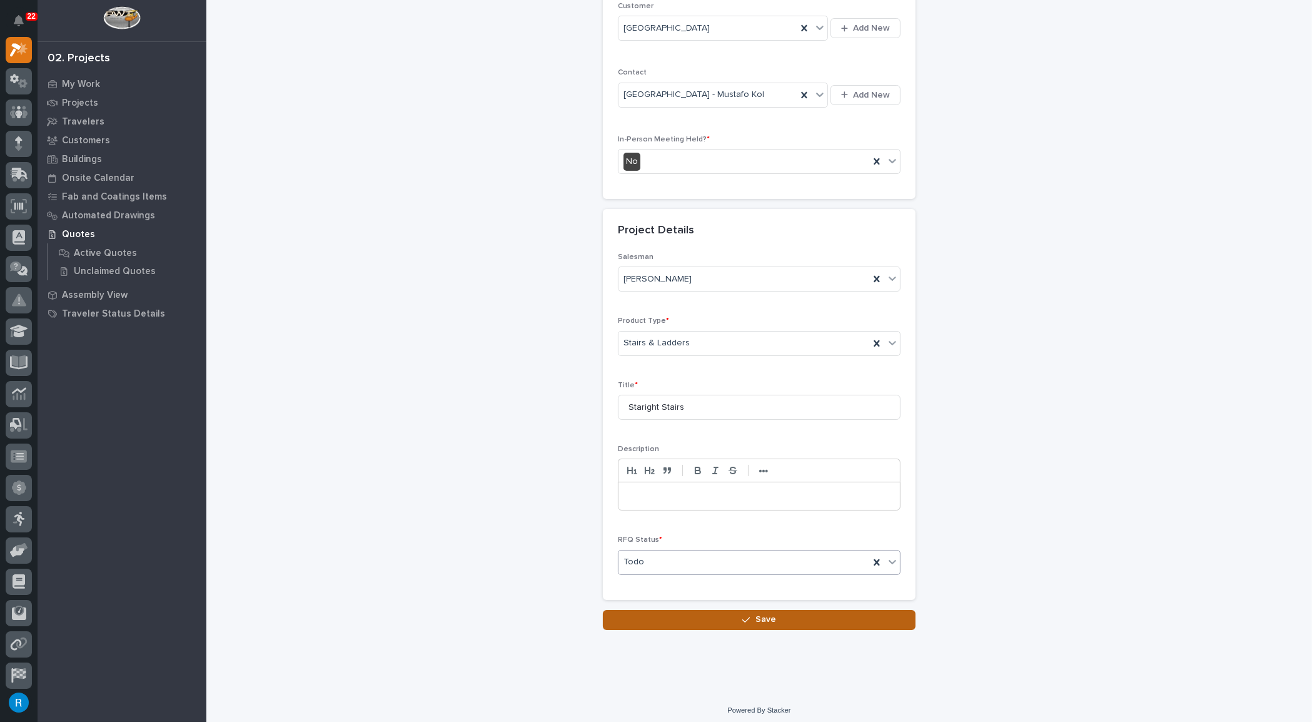
click at [756, 614] on span "Save" at bounding box center [766, 619] width 21 height 11
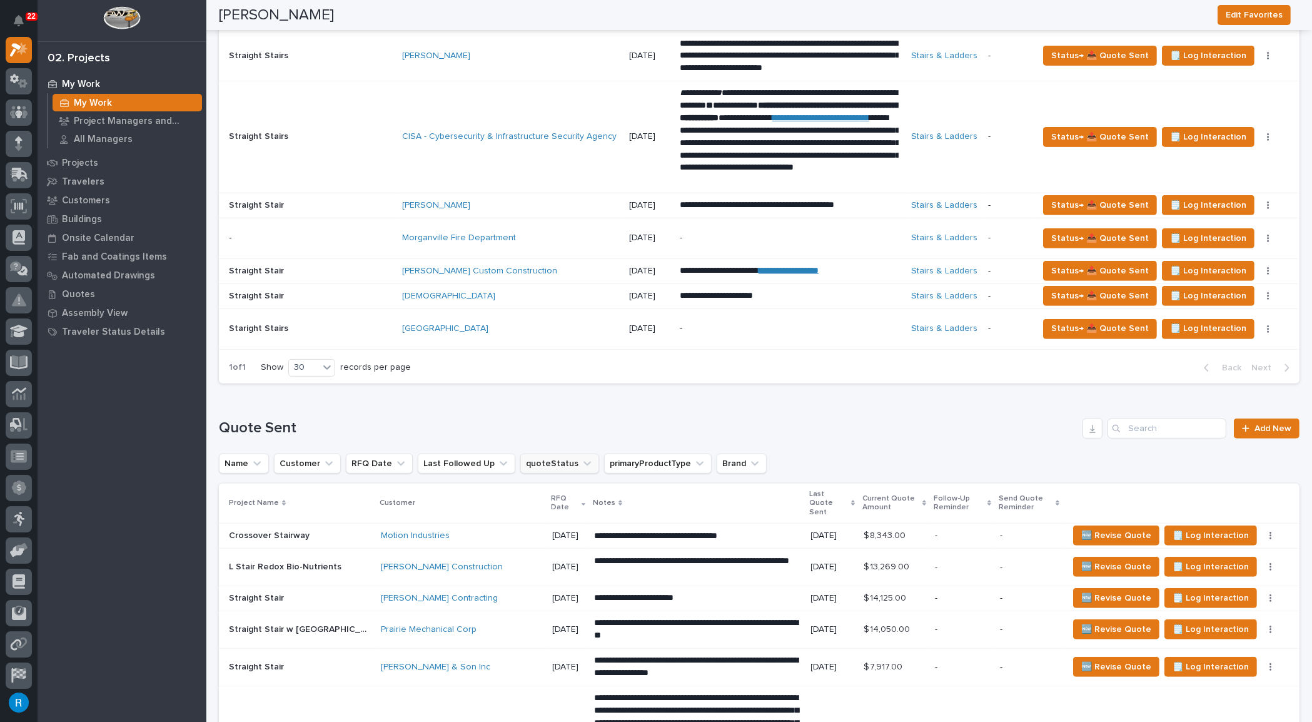
scroll to position [739, 0]
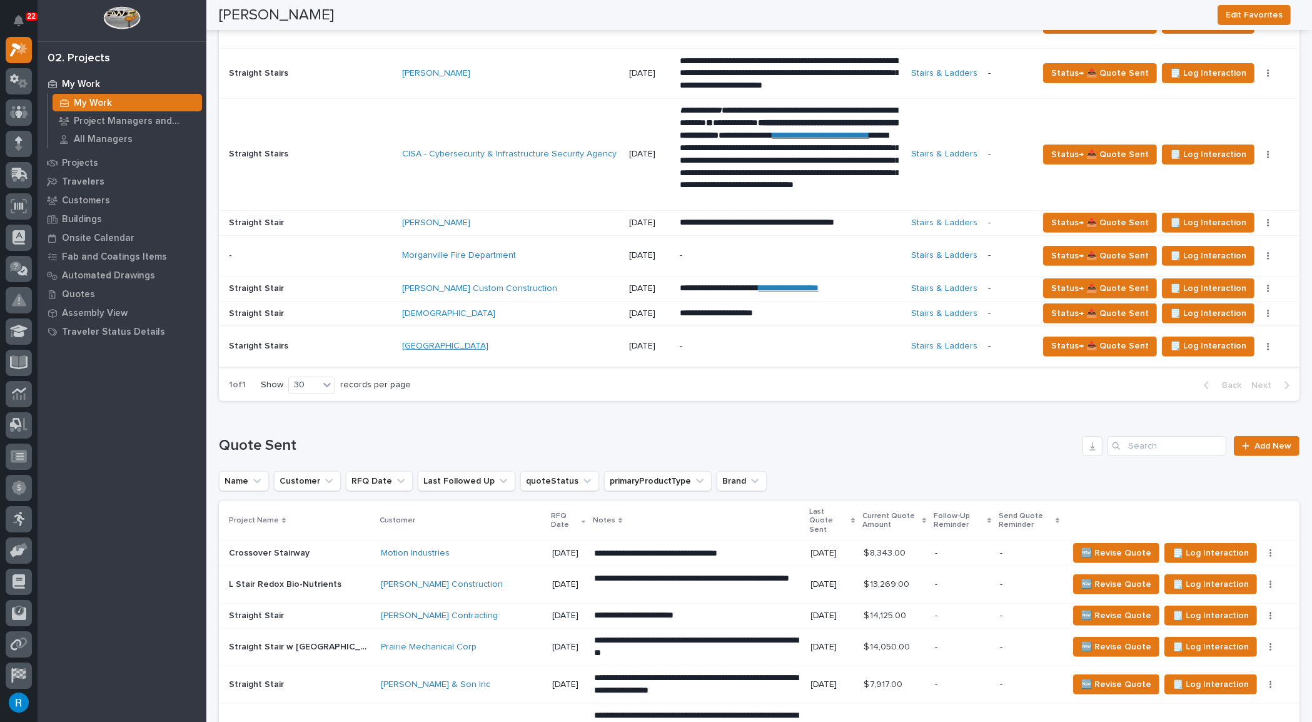
click at [433, 342] on link "Garden State Design Center" at bounding box center [445, 346] width 86 height 11
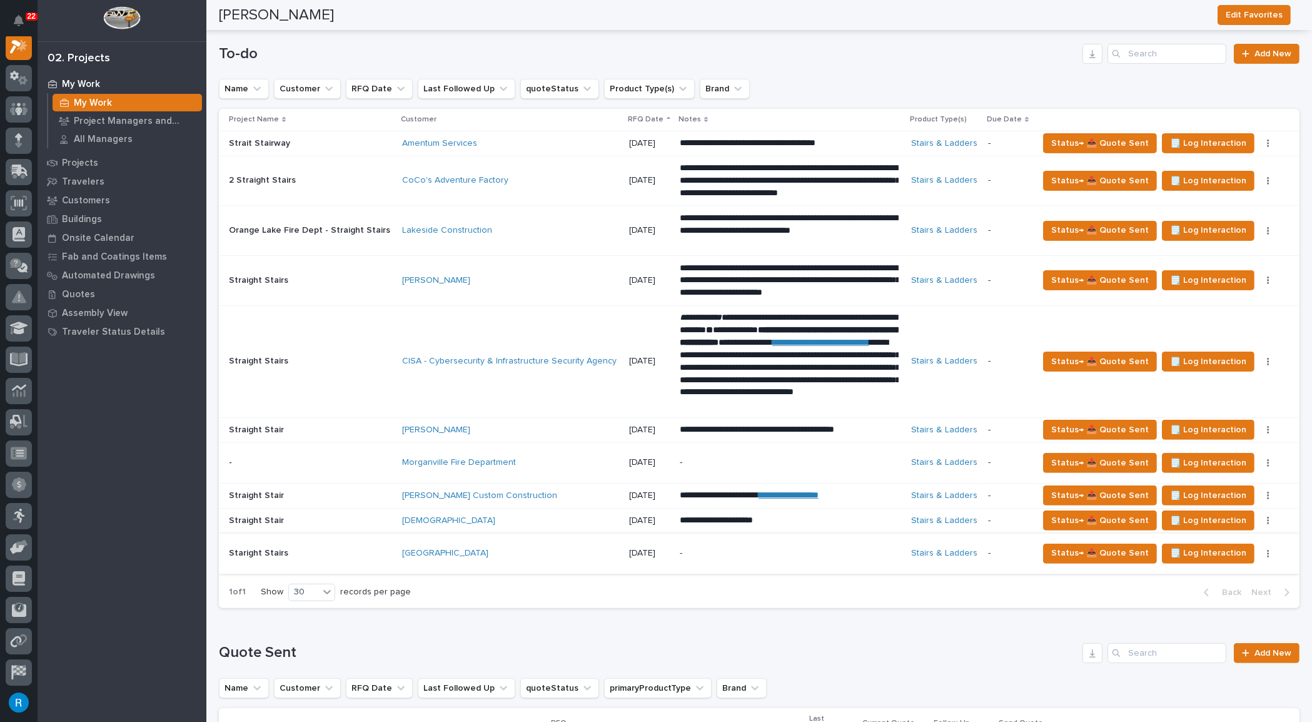
scroll to position [512, 0]
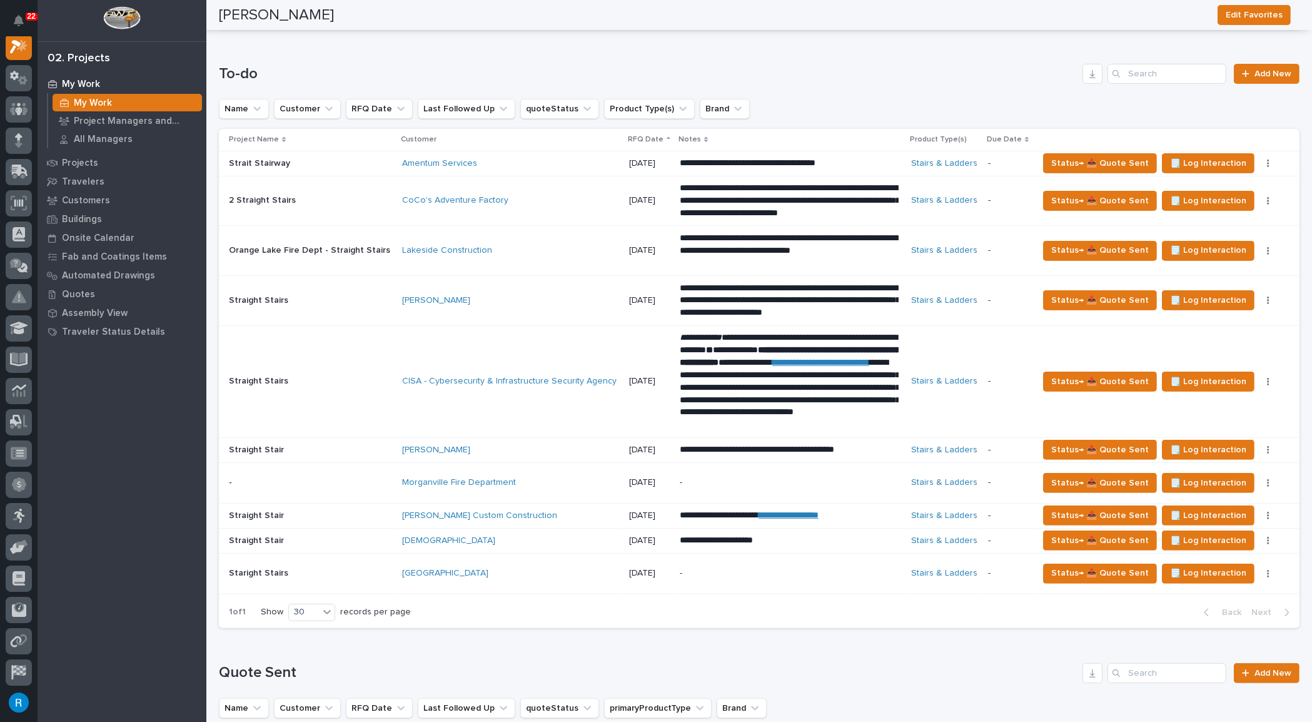
click at [741, 577] on div "-" at bounding box center [789, 573] width 219 height 28
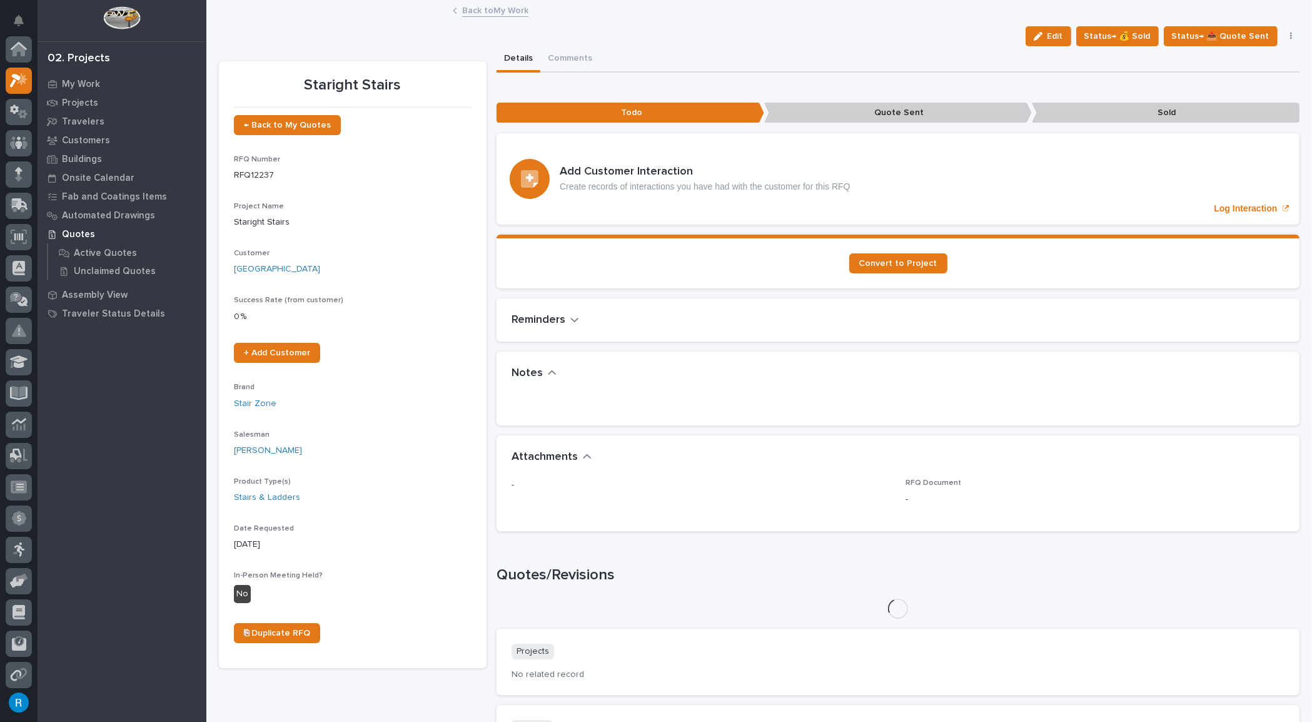
scroll to position [31, 0]
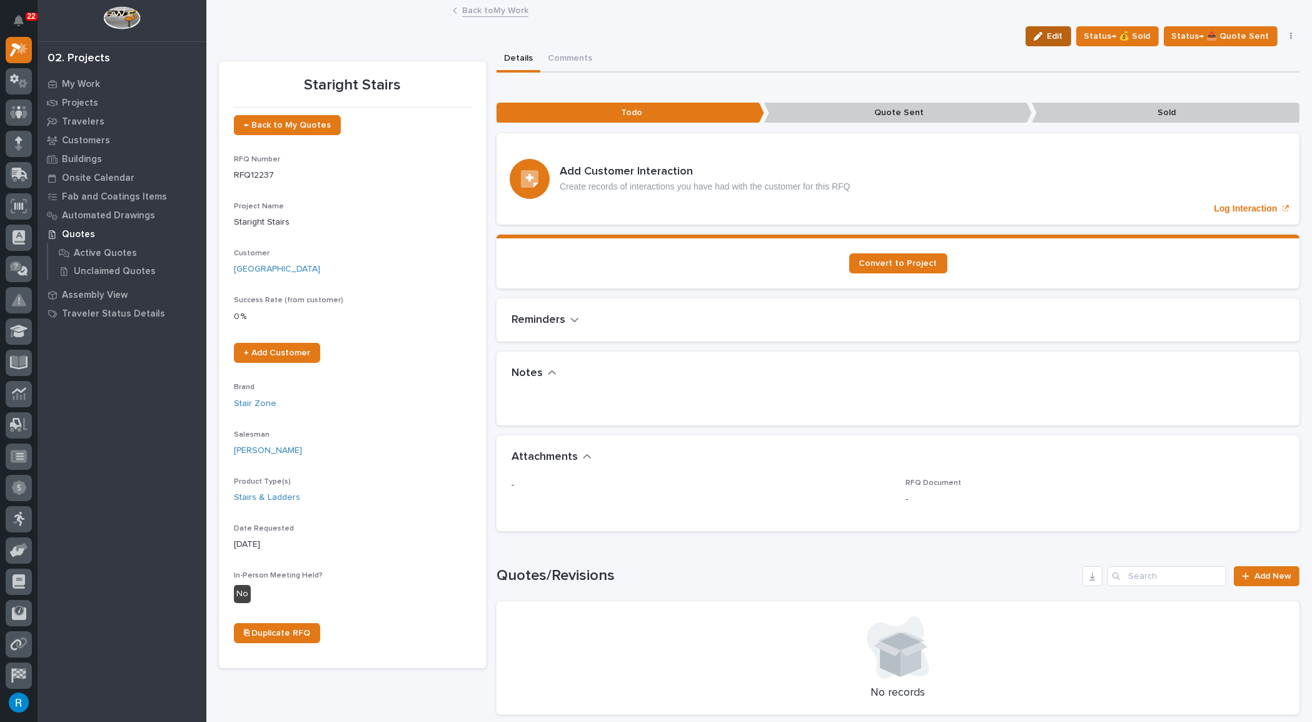
click at [1062, 42] on button "Edit" at bounding box center [1049, 36] width 46 height 20
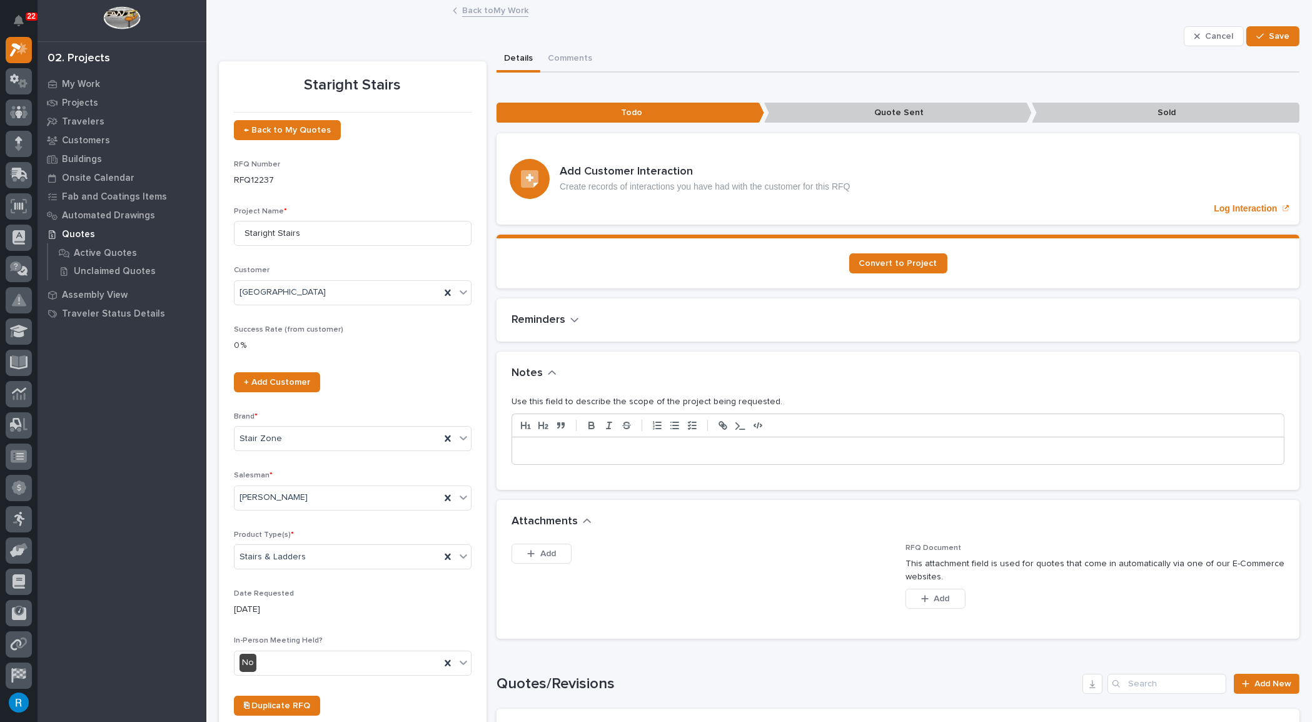
click at [532, 450] on p at bounding box center [898, 451] width 753 height 13
click at [912, 450] on p "**********" at bounding box center [895, 451] width 747 height 13
click at [956, 450] on p "**********" at bounding box center [895, 451] width 747 height 13
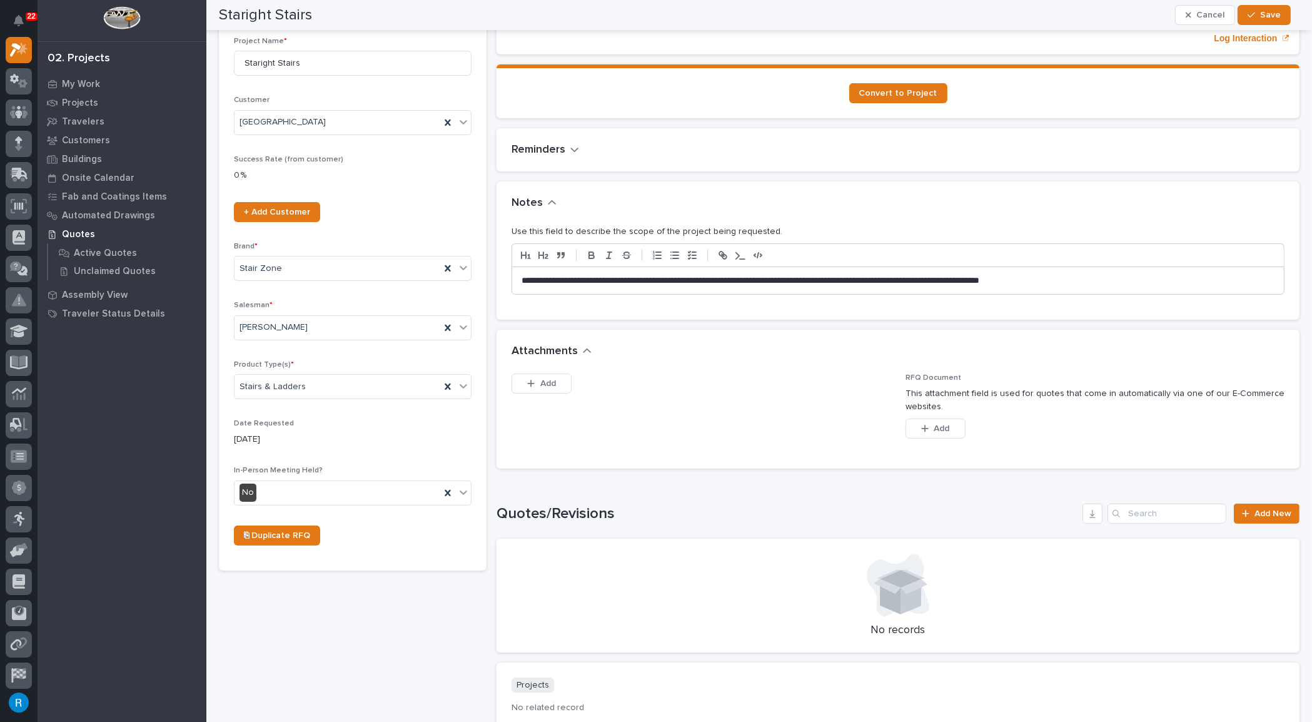
scroll to position [0, 0]
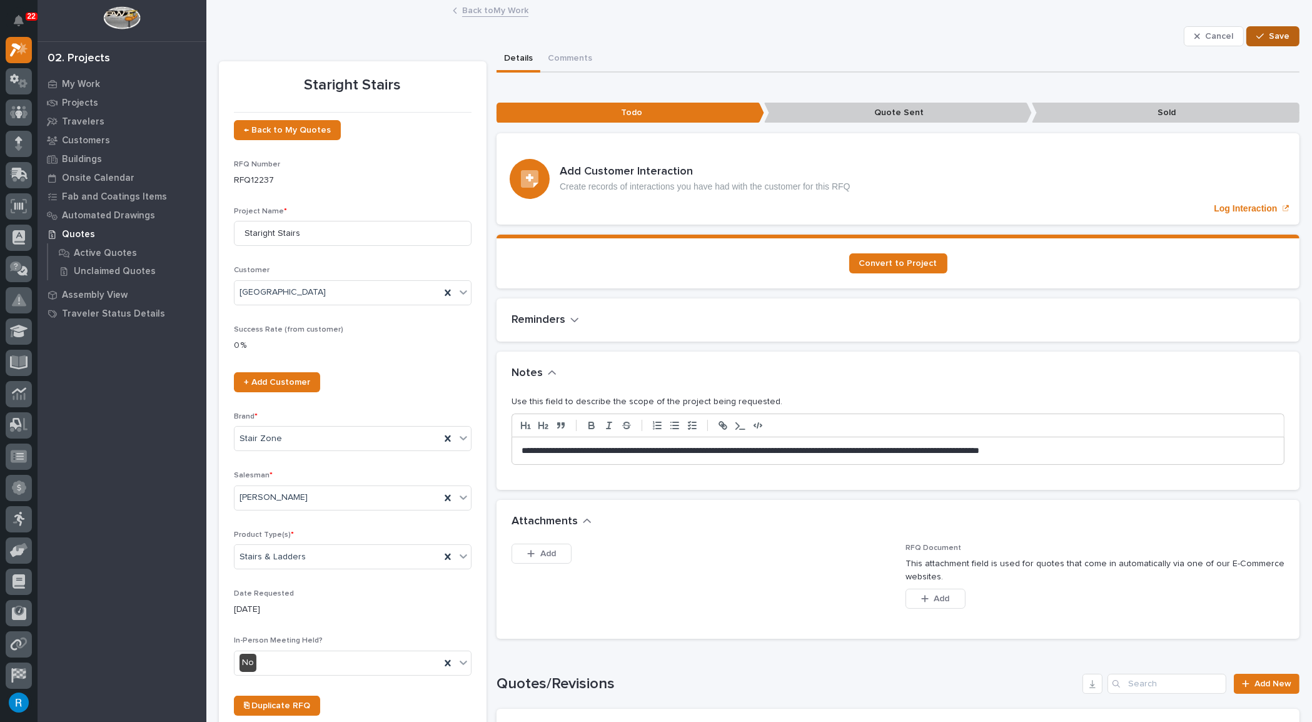
click at [1273, 36] on span "Save" at bounding box center [1279, 36] width 21 height 11
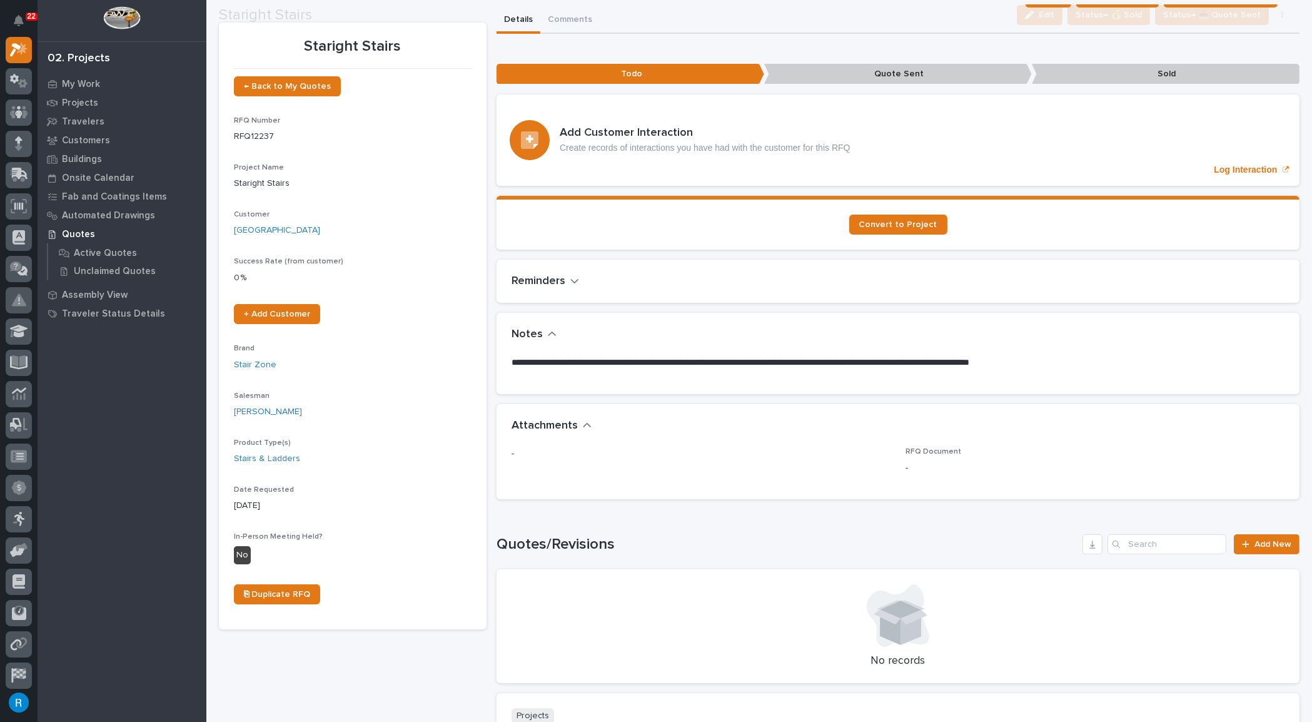
scroll to position [56, 0]
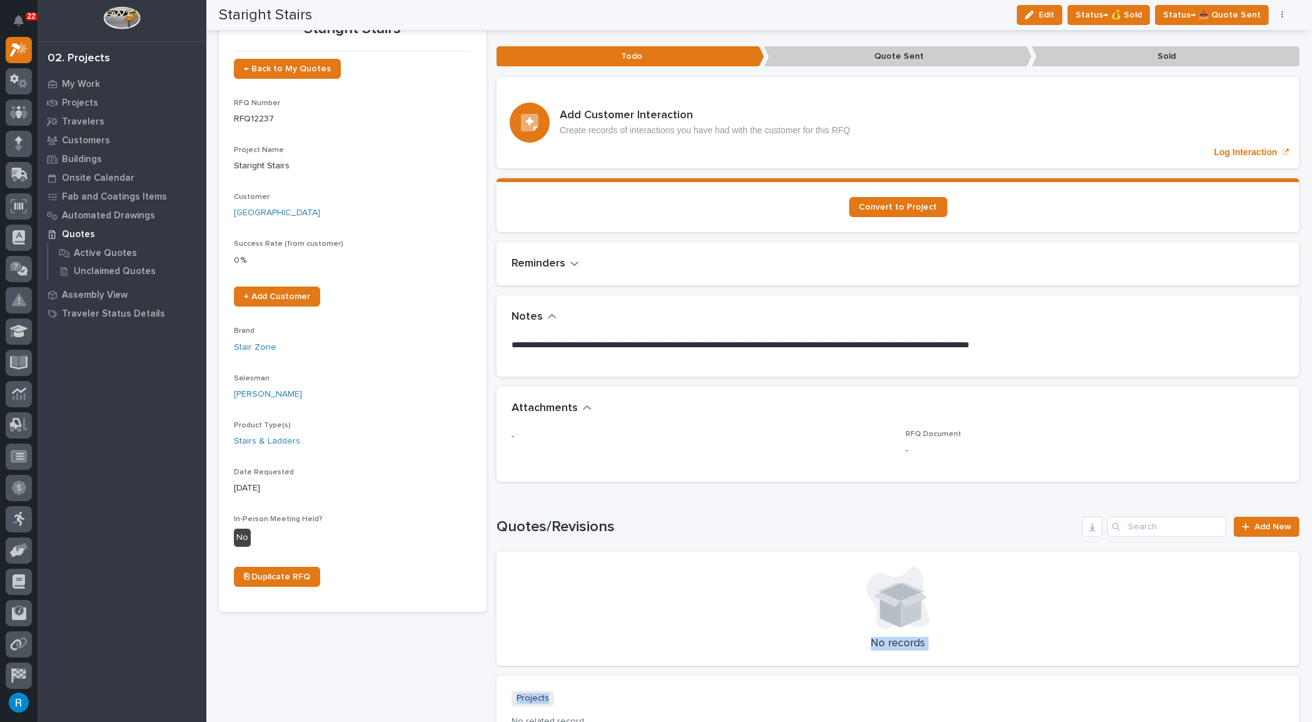
drag, startPoint x: 649, startPoint y: 602, endPoint x: 1032, endPoint y: 671, distance: 388.5
click at [1036, 674] on div "**********" at bounding box center [898, 471] width 803 height 881
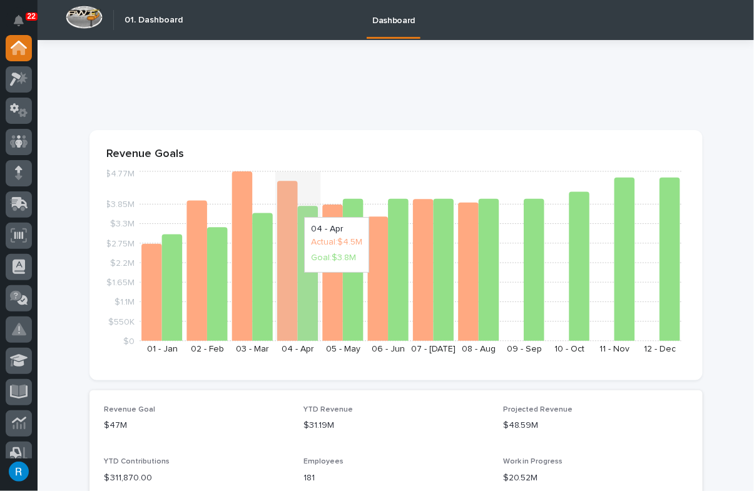
scroll to position [113, 0]
